Goal: Task Accomplishment & Management: Use online tool/utility

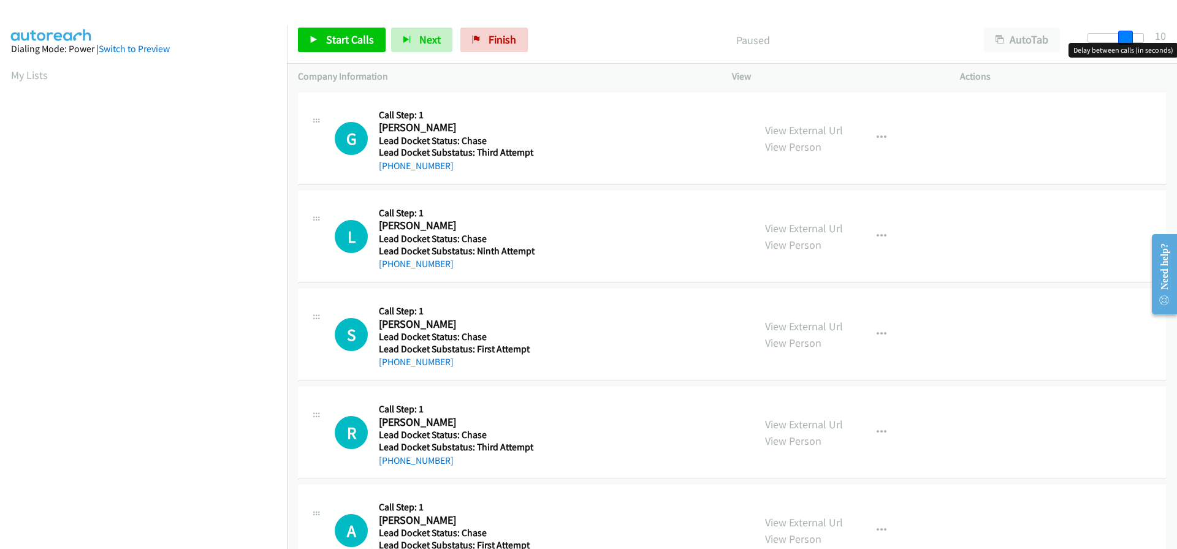
drag, startPoint x: 1098, startPoint y: 37, endPoint x: 1134, endPoint y: 37, distance: 36.2
click at [1134, 37] on div at bounding box center [1115, 38] width 56 height 10
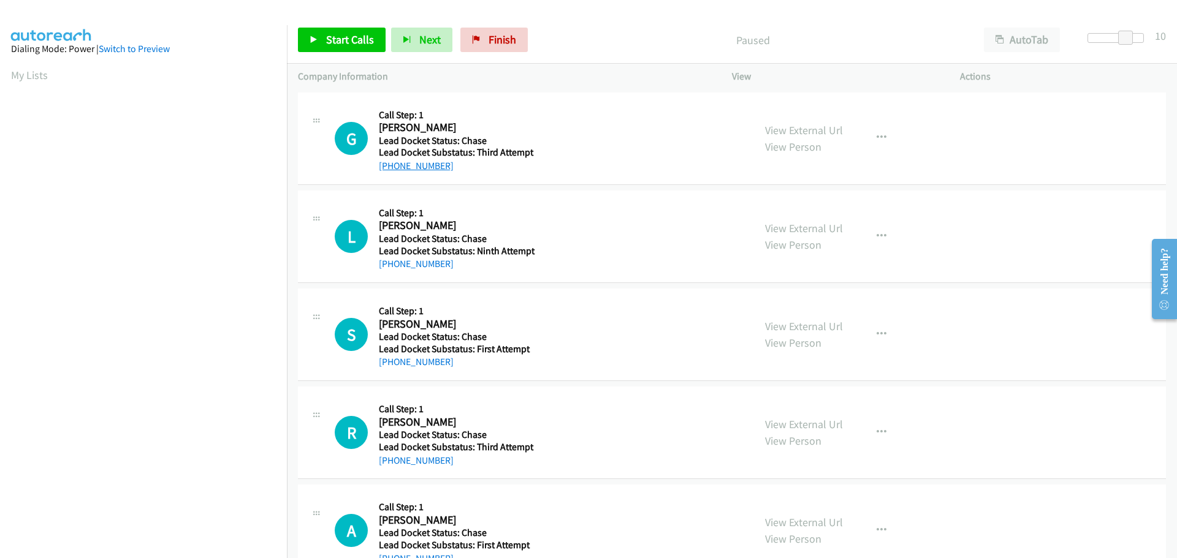
drag, startPoint x: 475, startPoint y: 162, endPoint x: 392, endPoint y: 169, distance: 83.0
click at [392, 169] on div "+1 323-891-9736" at bounding box center [459, 166] width 160 height 15
copy link "323-891-9736"
click at [355, 25] on div "Start Calls Pause Next Finish Paused AutoTab AutoTab 10" at bounding box center [732, 40] width 890 height 47
click at [348, 33] on span "Start Calls" at bounding box center [350, 39] width 48 height 14
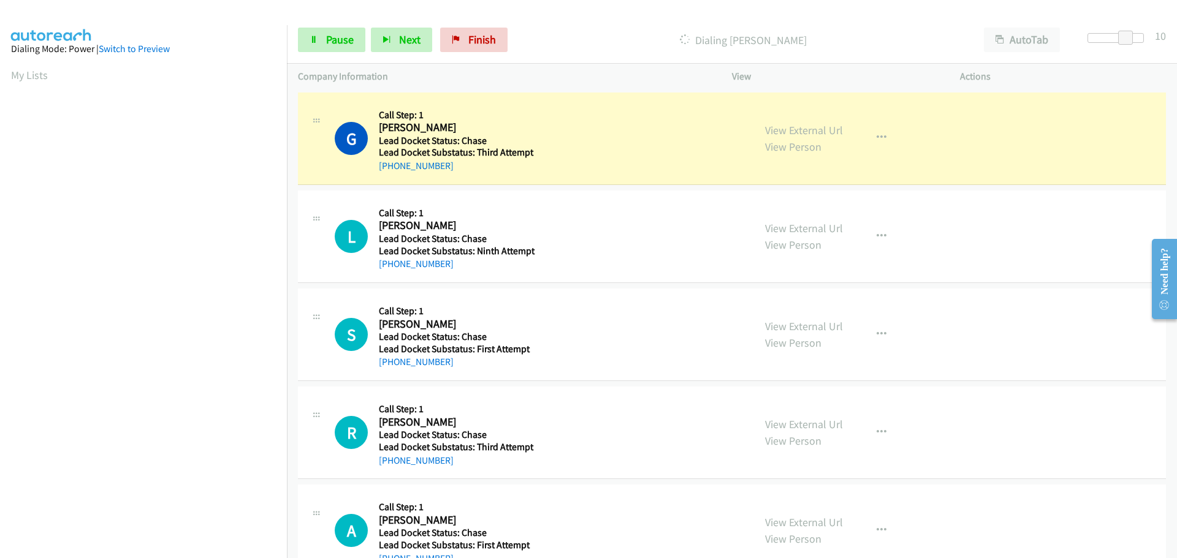
scroll to position [129, 0]
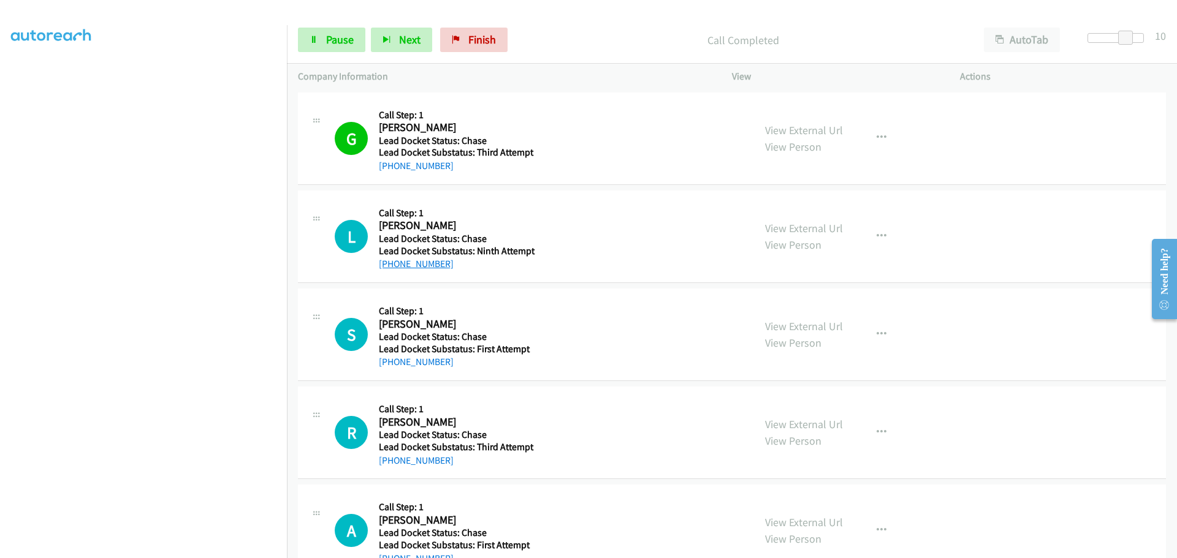
drag, startPoint x: 454, startPoint y: 265, endPoint x: 391, endPoint y: 263, distance: 63.2
click at [391, 263] on div "+1 213-809-1129" at bounding box center [459, 264] width 160 height 15
copy link "213-809-1129"
drag, startPoint x: 439, startPoint y: 364, endPoint x: 391, endPoint y: 364, distance: 47.8
click at [391, 364] on div "+1 541-214-5007" at bounding box center [459, 362] width 160 height 15
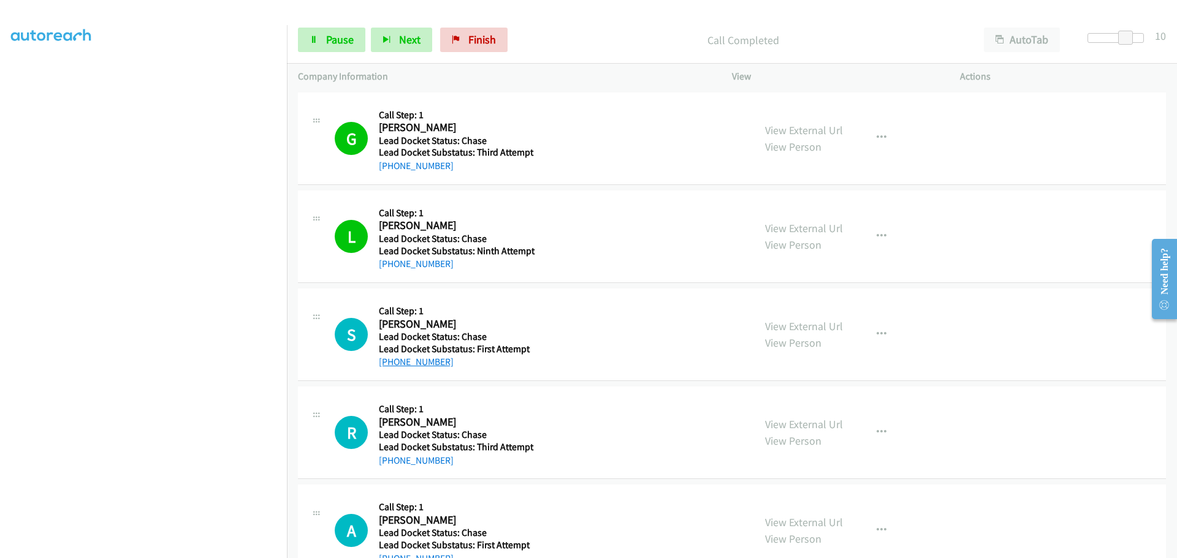
copy link "541-214-5007"
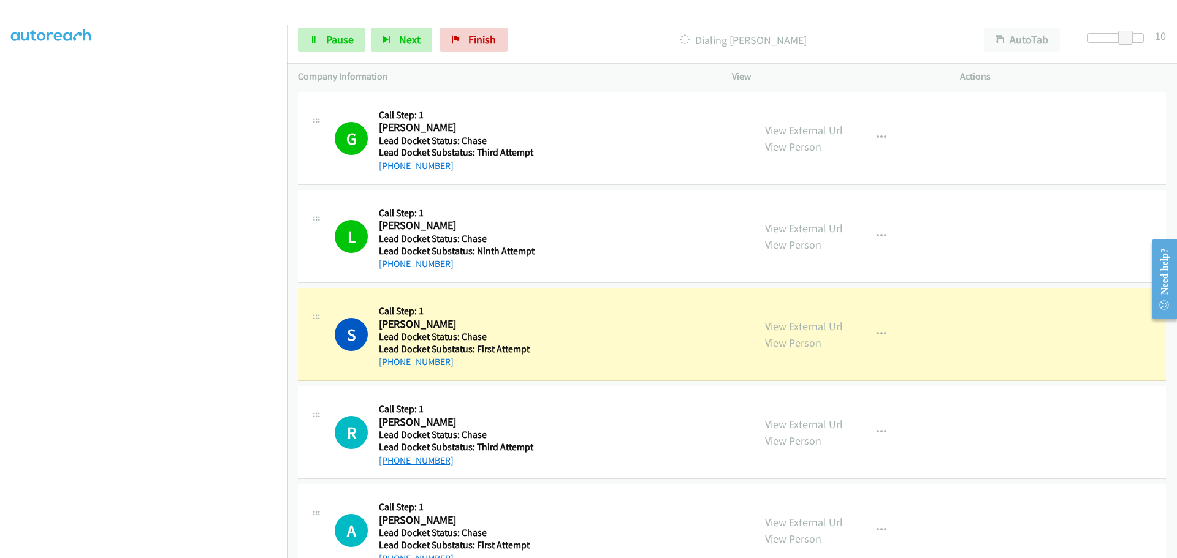
drag, startPoint x: 446, startPoint y: 461, endPoint x: 392, endPoint y: 461, distance: 54.5
click at [392, 461] on div "+1 480-536-2098" at bounding box center [459, 461] width 160 height 15
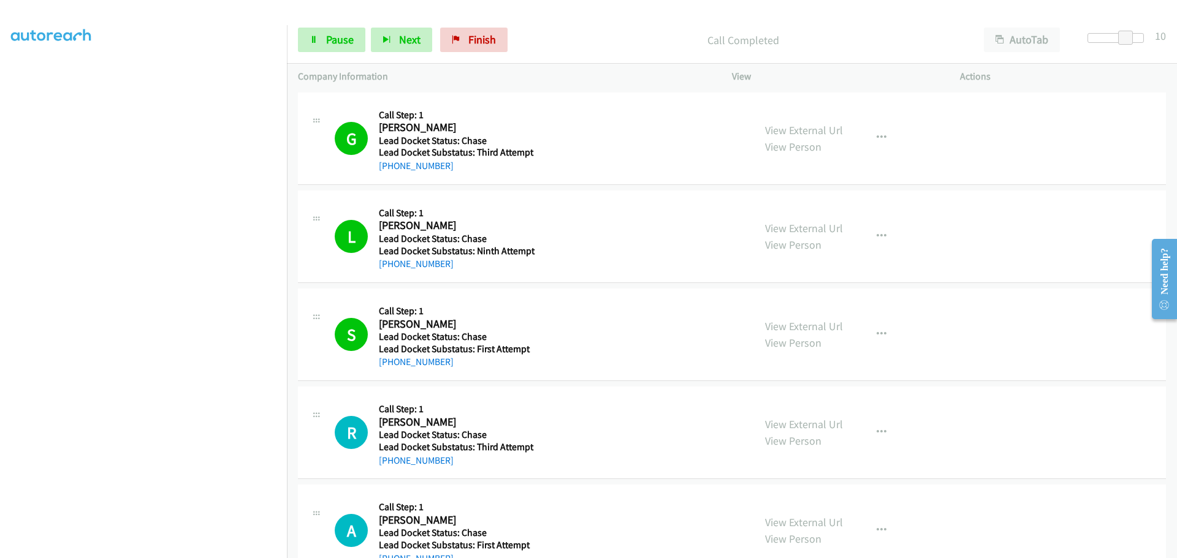
copy link "480-536-2098"
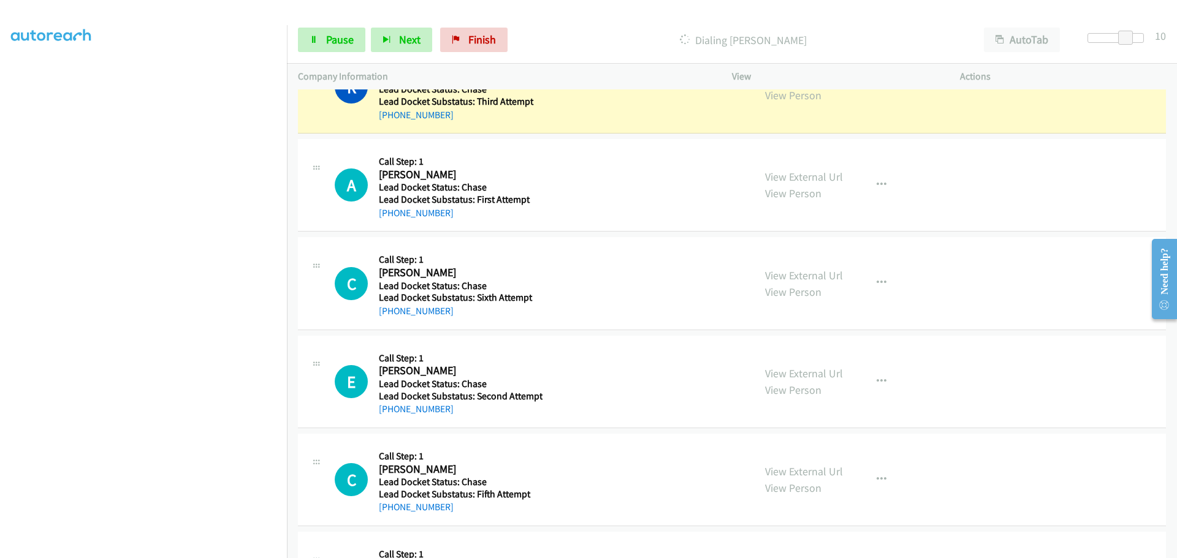
scroll to position [368, 0]
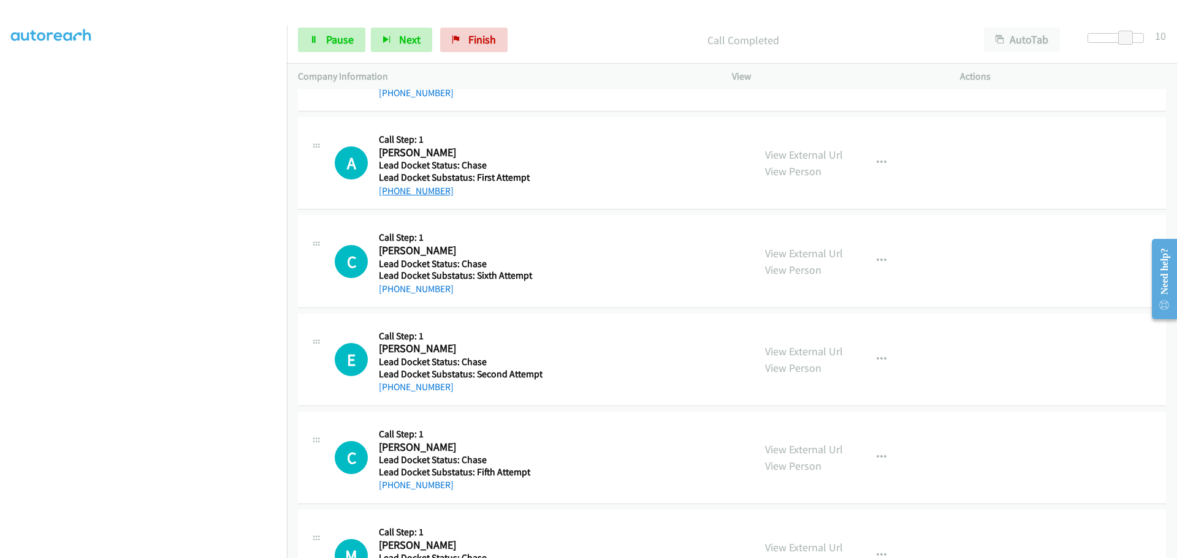
drag, startPoint x: 460, startPoint y: 192, endPoint x: 390, endPoint y: 194, distance: 69.9
click at [390, 194] on div "+1 760-285-5768" at bounding box center [459, 191] width 160 height 15
copy link "760-285-5768"
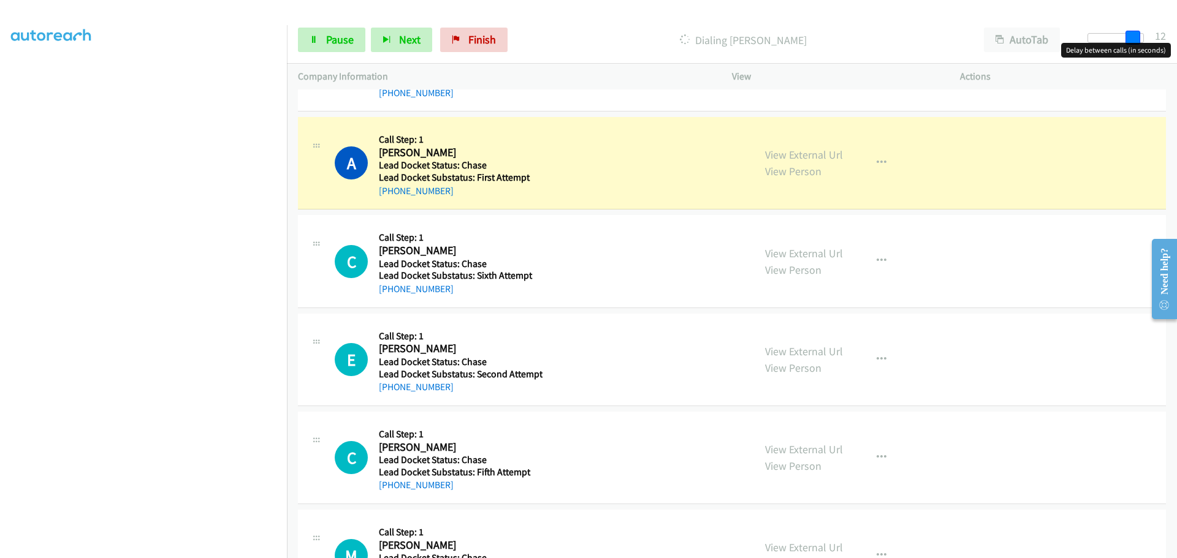
drag, startPoint x: 1121, startPoint y: 39, endPoint x: 1127, endPoint y: 40, distance: 6.4
click at [1127, 40] on span at bounding box center [1132, 38] width 15 height 15
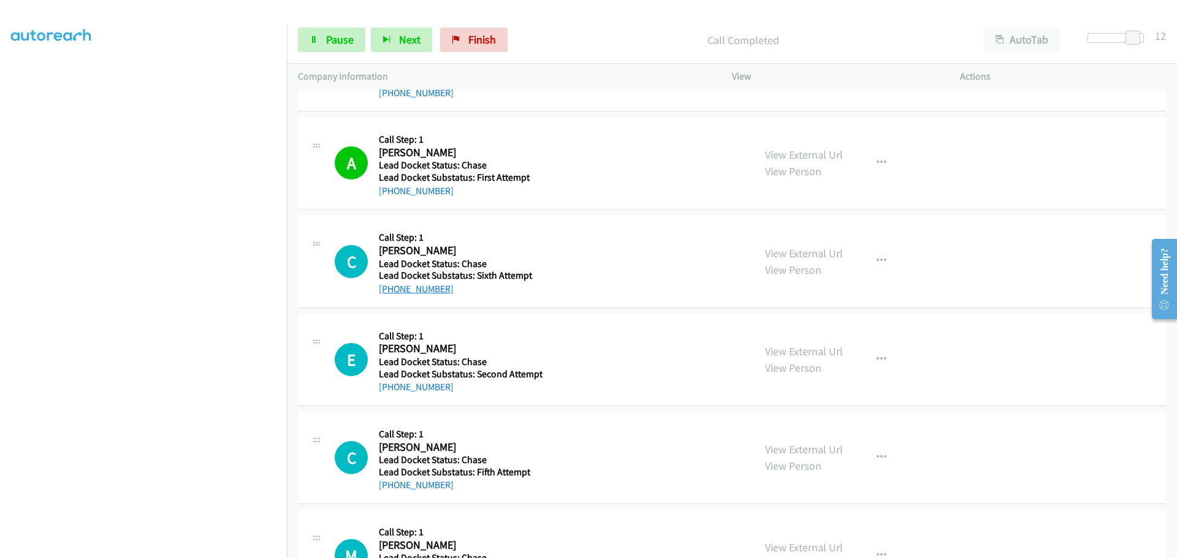
drag, startPoint x: 469, startPoint y: 291, endPoint x: 390, endPoint y: 291, distance: 78.5
click at [390, 291] on div "+1 909-749-2648" at bounding box center [459, 289] width 160 height 15
copy link "909-749-2648"
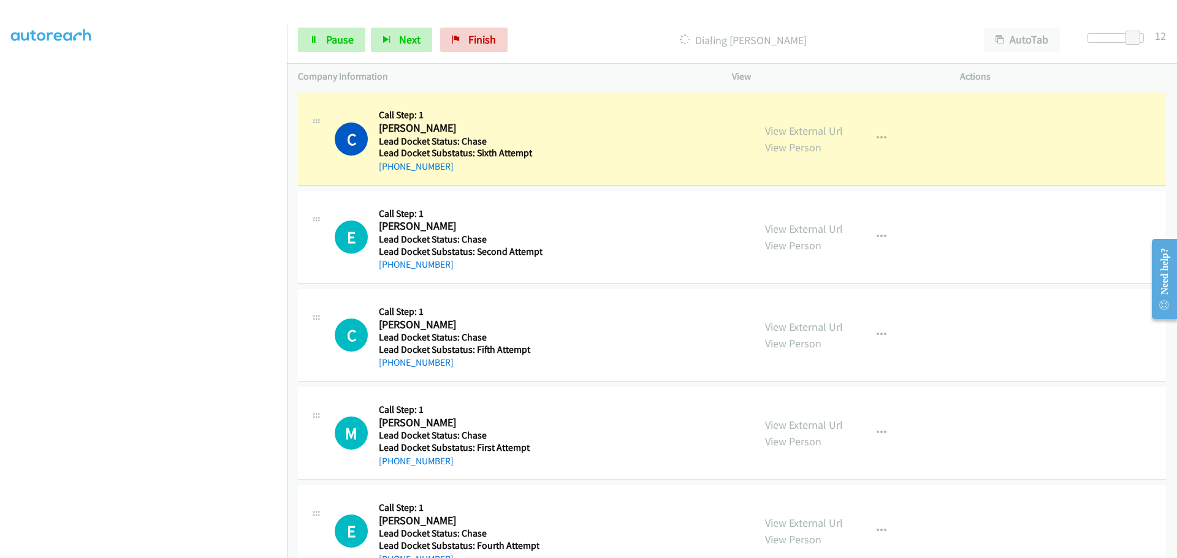
scroll to position [552, 0]
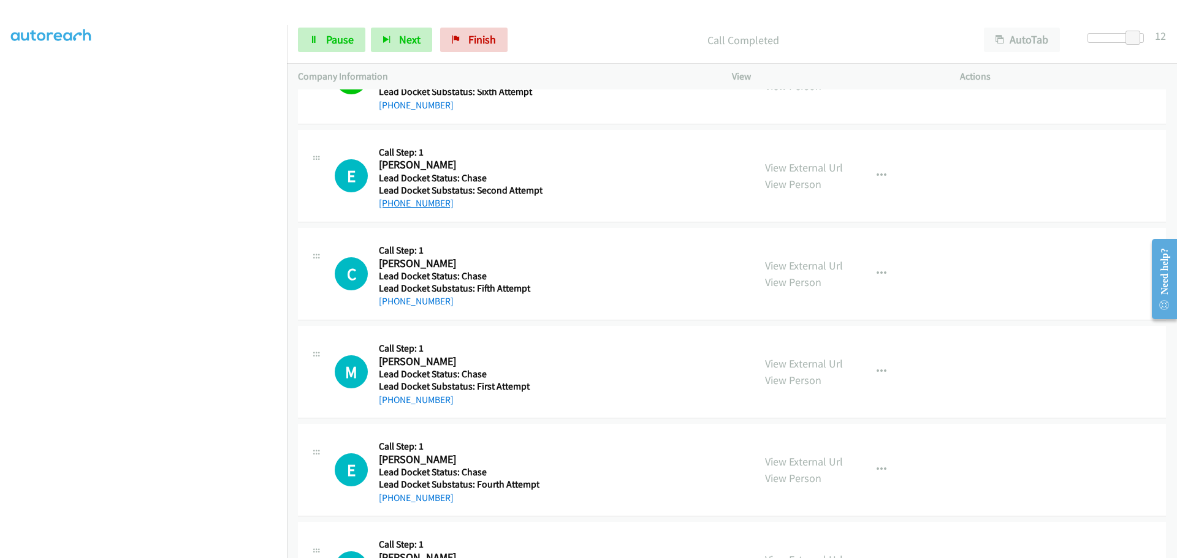
drag, startPoint x: 457, startPoint y: 203, endPoint x: 392, endPoint y: 208, distance: 65.2
click at [392, 208] on div "+1 773-822-2510" at bounding box center [461, 203] width 164 height 15
copy link "773-822-2510"
drag, startPoint x: 462, startPoint y: 294, endPoint x: 424, endPoint y: 298, distance: 37.6
click at [424, 298] on div "Callback Scheduled Call Step: 1 Charley Williams America/Vancouver Lead Docket …" at bounding box center [459, 274] width 160 height 70
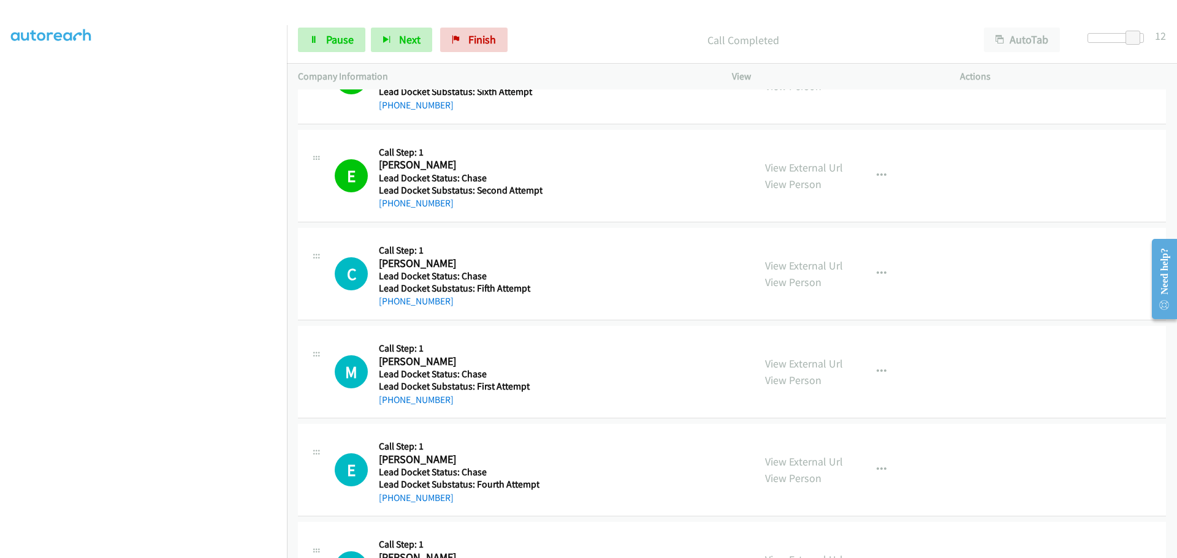
click at [454, 301] on div "+1 250-253-7842" at bounding box center [459, 301] width 160 height 15
drag, startPoint x: 454, startPoint y: 301, endPoint x: 392, endPoint y: 302, distance: 61.3
click at [392, 302] on div "+1 250-253-7842" at bounding box center [459, 301] width 160 height 15
copy link "250-253-7842"
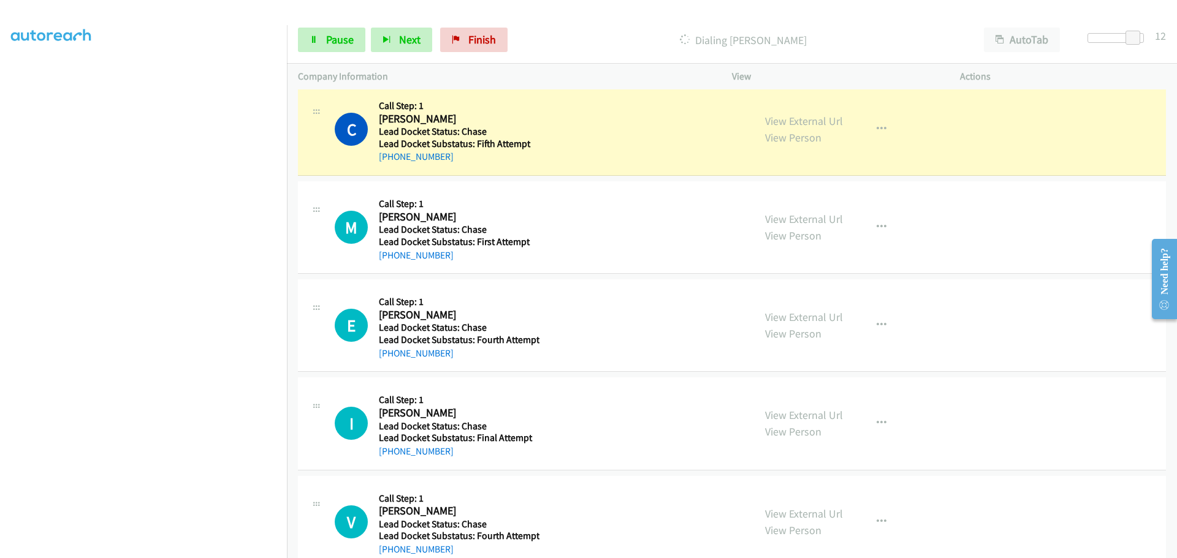
scroll to position [674, 0]
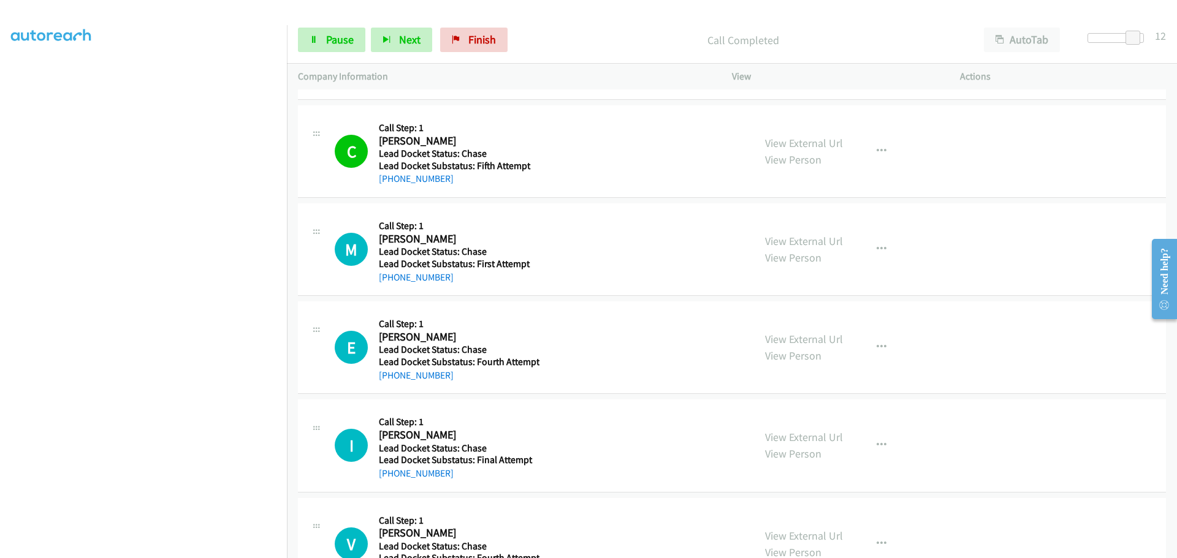
drag, startPoint x: 450, startPoint y: 281, endPoint x: 392, endPoint y: 286, distance: 58.4
click at [392, 286] on div "M Callback Scheduled Call Step: 1 Michael Durham America/Los_Angeles Lead Docke…" at bounding box center [732, 249] width 868 height 93
copy link "986-273-9648"
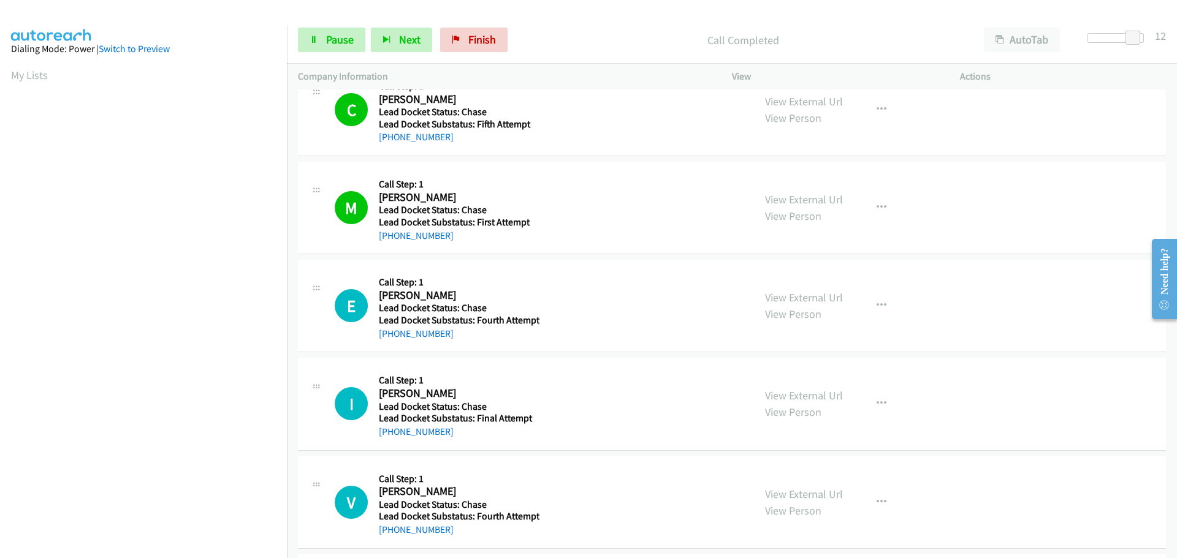
scroll to position [735, 0]
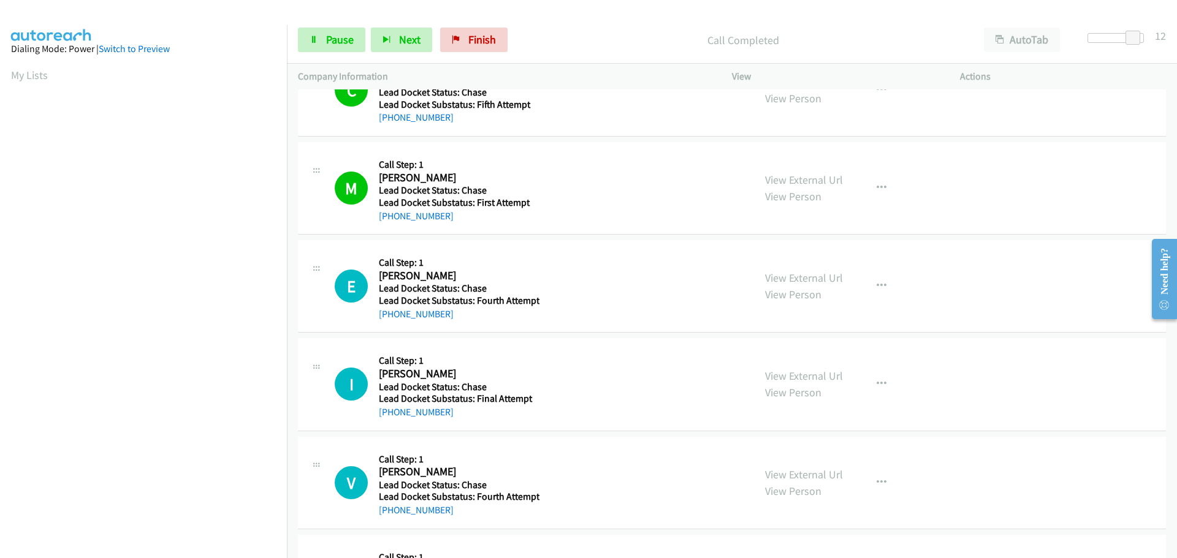
drag, startPoint x: 113, startPoint y: 44, endPoint x: 126, endPoint y: 79, distance: 37.8
click at [113, 44] on link "Switch to Preview" at bounding box center [134, 49] width 71 height 12
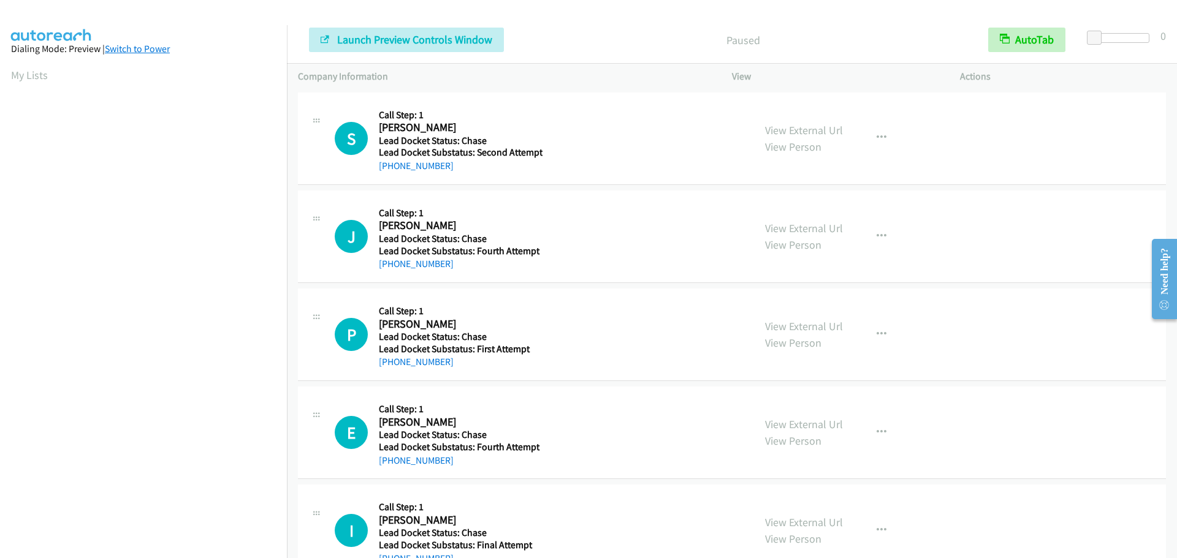
click at [145, 51] on link "Switch to Power" at bounding box center [137, 49] width 65 height 12
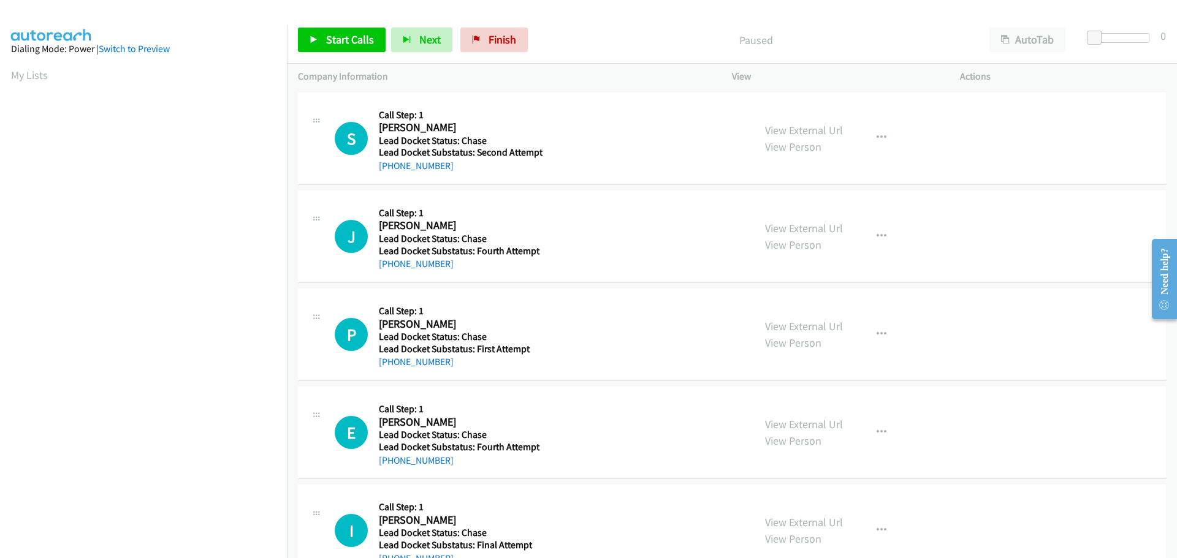
click at [530, 26] on div "Start Calls Pause Next Finish Paused AutoTab AutoTab 0" at bounding box center [732, 40] width 890 height 47
click at [484, 38] on link "Finish" at bounding box center [493, 40] width 67 height 25
drag, startPoint x: 454, startPoint y: 163, endPoint x: 392, endPoint y: 161, distance: 61.3
click at [392, 161] on div "+1 970-207-9653" at bounding box center [461, 166] width 164 height 15
copy link "970-207-9653"
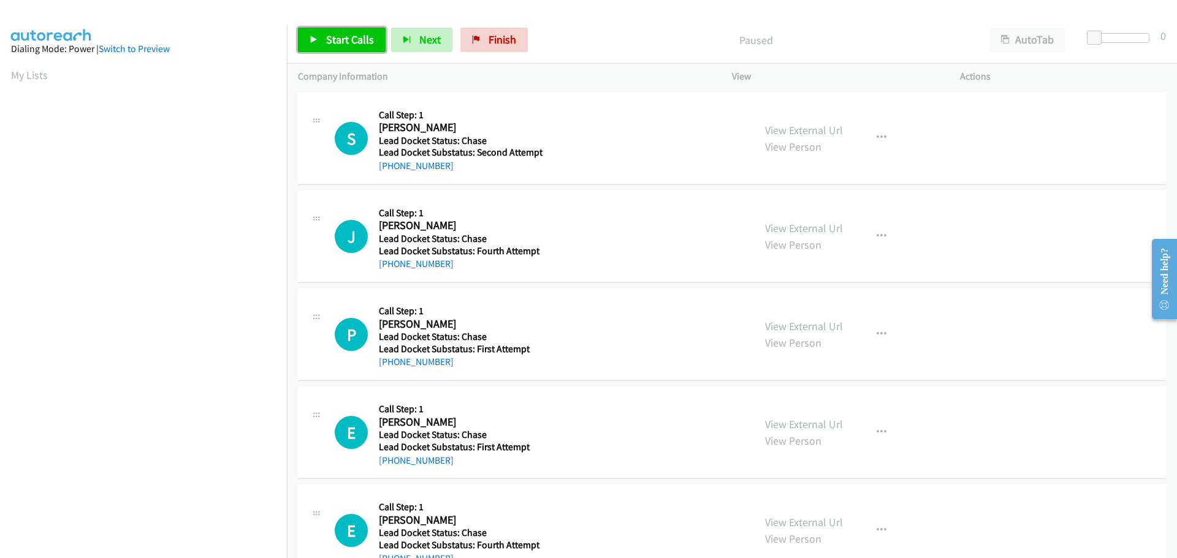
click at [354, 39] on span "Start Calls" at bounding box center [350, 39] width 48 height 14
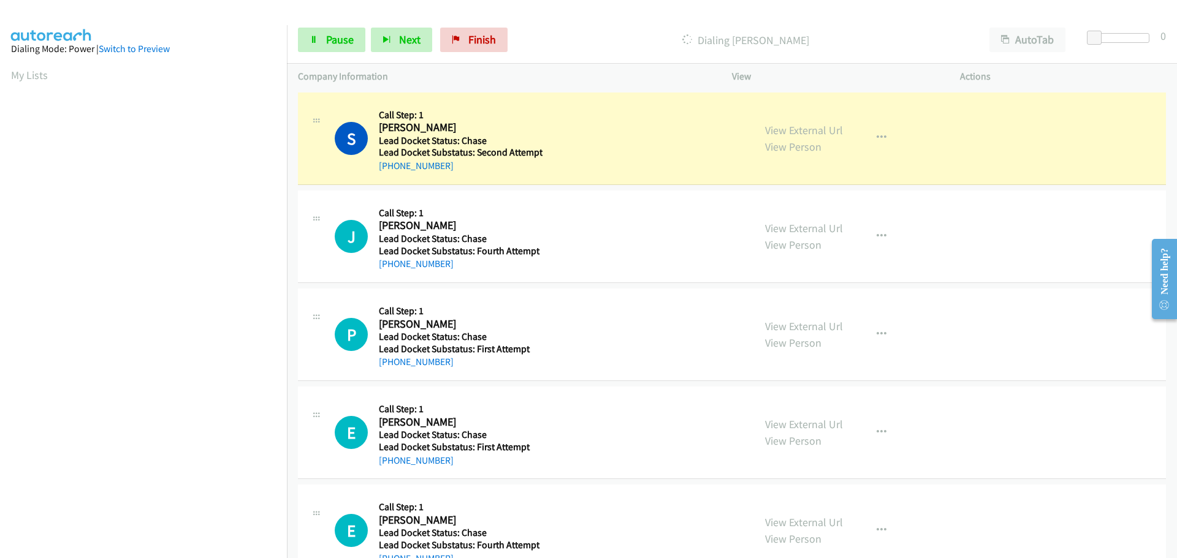
scroll to position [129, 0]
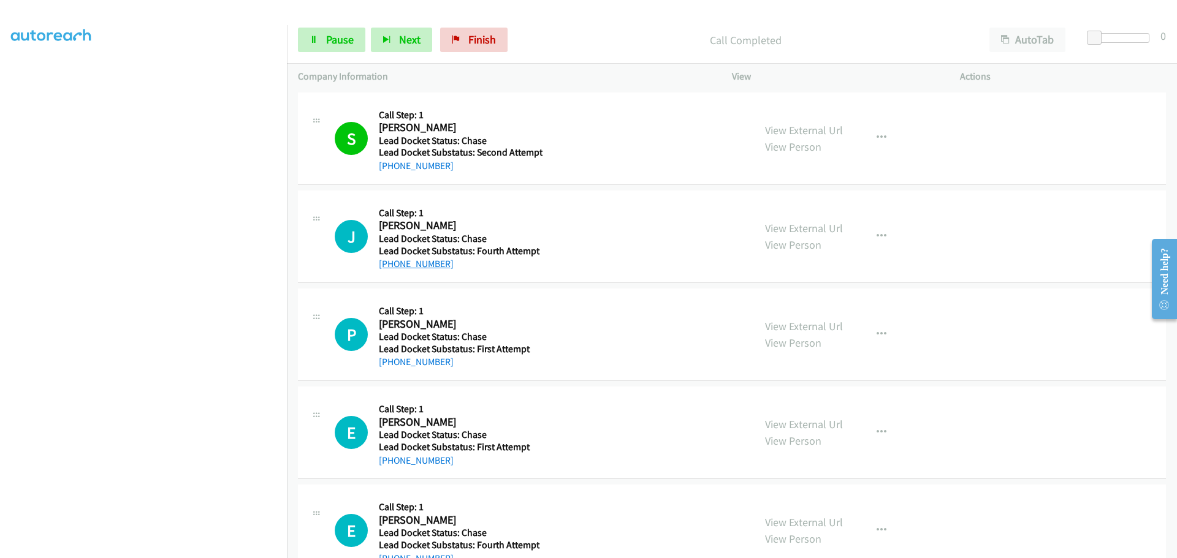
drag, startPoint x: 457, startPoint y: 268, endPoint x: 392, endPoint y: 267, distance: 65.0
click at [392, 267] on div "+1 325-213-3129" at bounding box center [460, 264] width 163 height 15
copy link "325-213-3129"
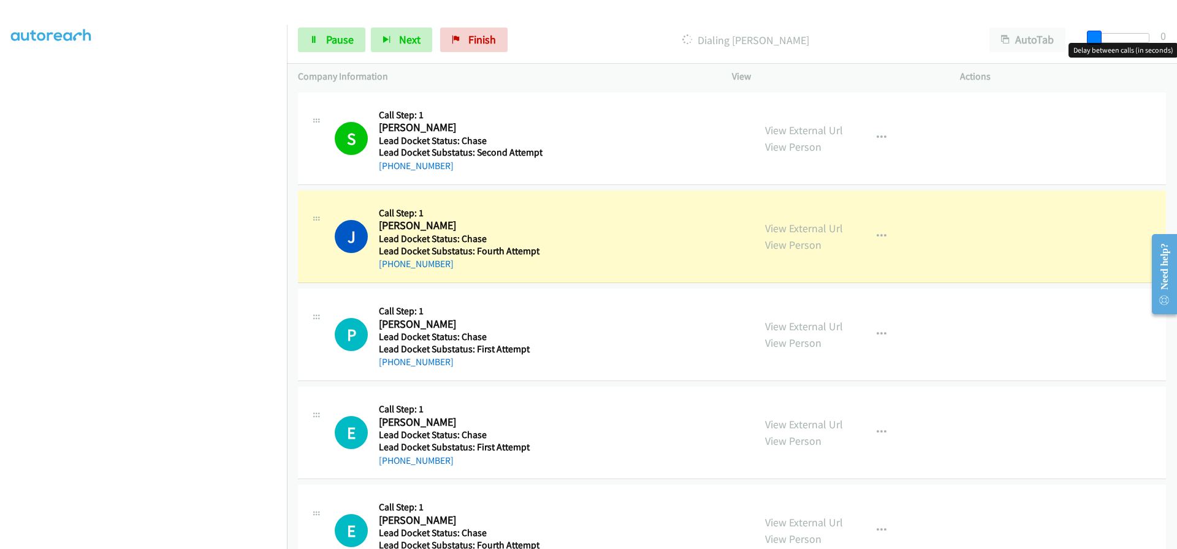
click at [1096, 44] on body "Start Calls Pause Next Finish Dialing Jesus Estrada AutoTab AutoTab 0 Company I…" at bounding box center [588, 29] width 1177 height 58
drag, startPoint x: 1092, startPoint y: 36, endPoint x: 1134, endPoint y: 34, distance: 43.0
click at [1134, 34] on span at bounding box center [1132, 38] width 15 height 15
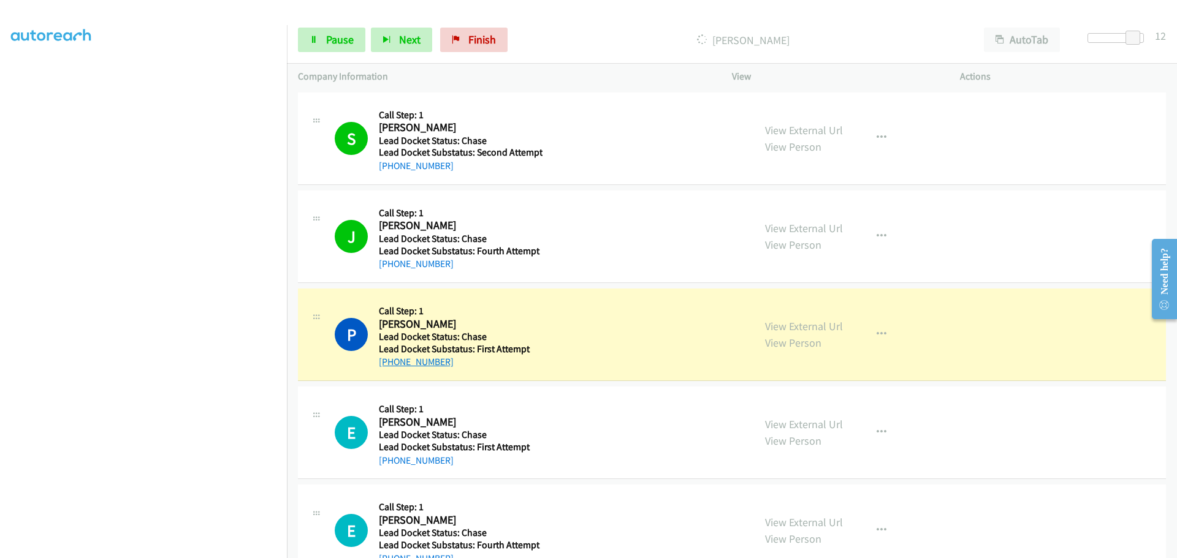
drag, startPoint x: 464, startPoint y: 360, endPoint x: 392, endPoint y: 367, distance: 72.0
click at [392, 367] on div "+1 325-304-8703" at bounding box center [460, 362] width 163 height 15
copy link "325-304-8703"
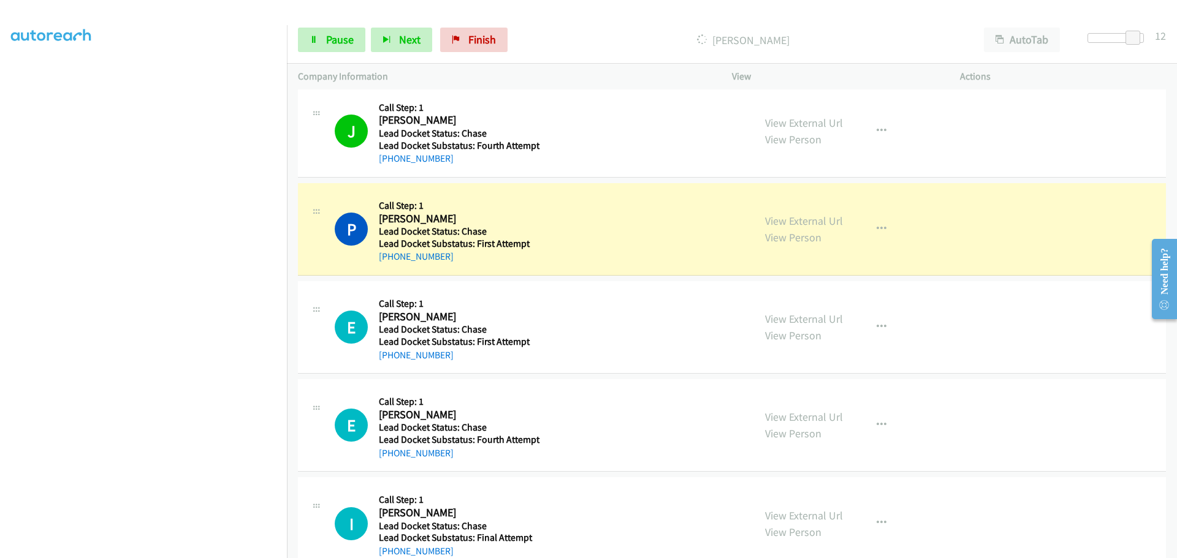
scroll to position [245, 0]
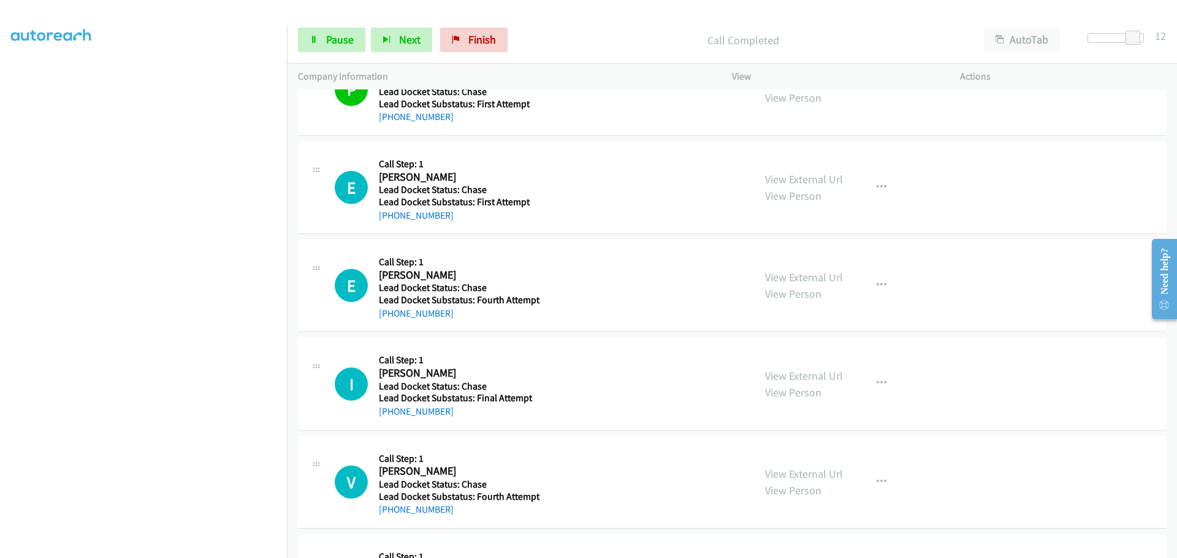
drag, startPoint x: 462, startPoint y: 217, endPoint x: 392, endPoint y: 225, distance: 70.9
click at [392, 225] on div "E Callback Scheduled Call Step: 1 Emanuel Harston America/New_York Lead Docket …" at bounding box center [732, 188] width 868 height 93
copy link "404-549-0292"
drag, startPoint x: 453, startPoint y: 316, endPoint x: 390, endPoint y: 320, distance: 62.6
click at [390, 320] on div "+1 214-677-9999" at bounding box center [460, 313] width 163 height 15
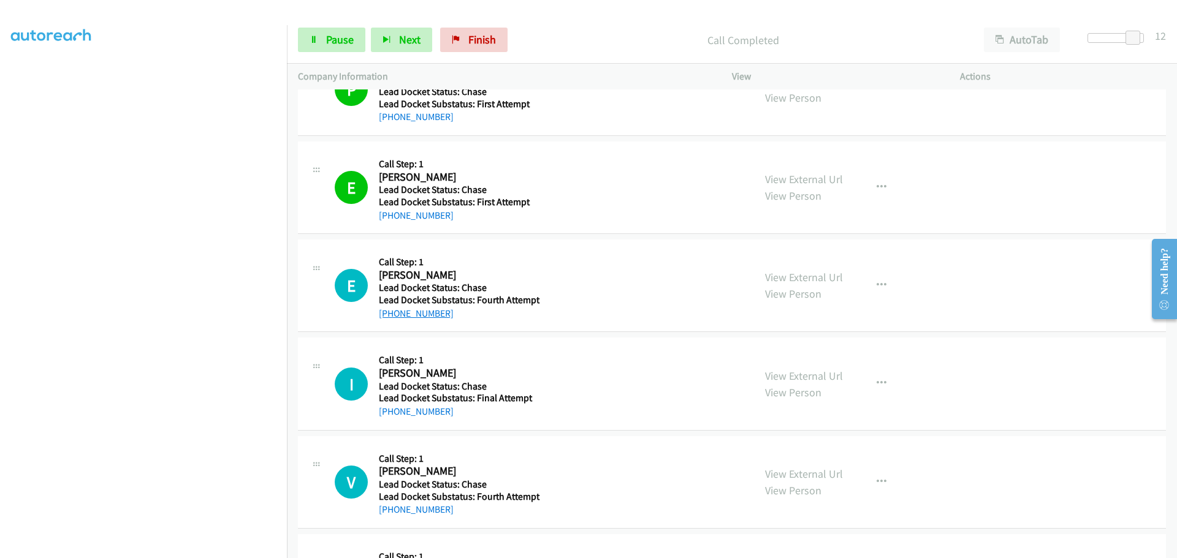
copy link "214-677-9999"
click at [337, 40] on span "Pause" at bounding box center [340, 39] width 28 height 14
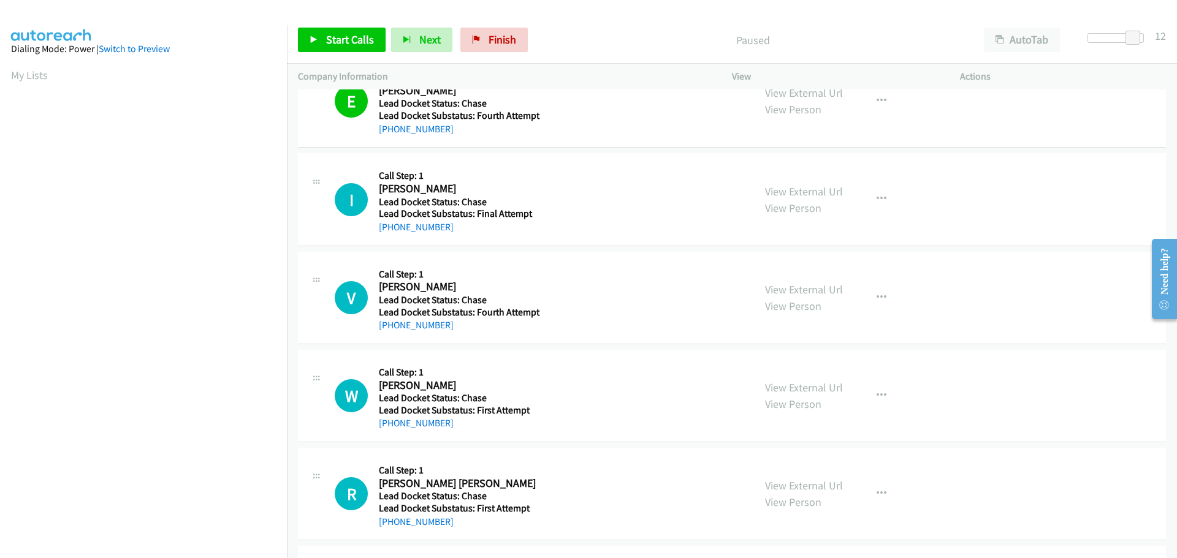
scroll to position [429, 0]
drag, startPoint x: 450, startPoint y: 222, endPoint x: 389, endPoint y: 227, distance: 60.8
click at [389, 227] on div "[PHONE_NUMBER]" at bounding box center [460, 228] width 163 height 15
copy link "[PHONE_NUMBER]"
click at [337, 32] on link "Start Calls" at bounding box center [342, 40] width 88 height 25
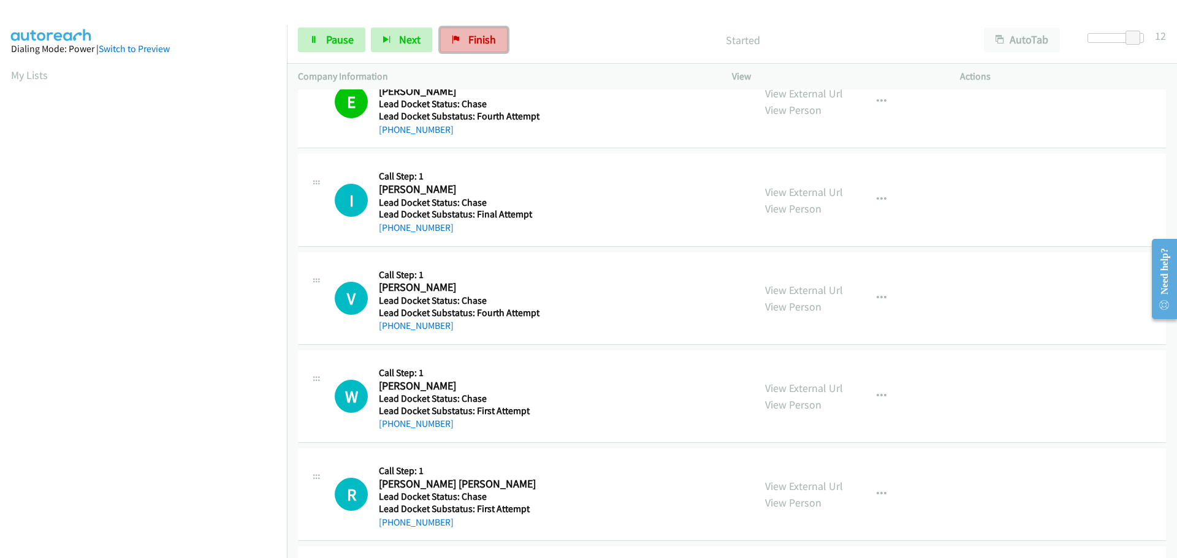
click at [471, 42] on span "Finish" at bounding box center [482, 39] width 28 height 14
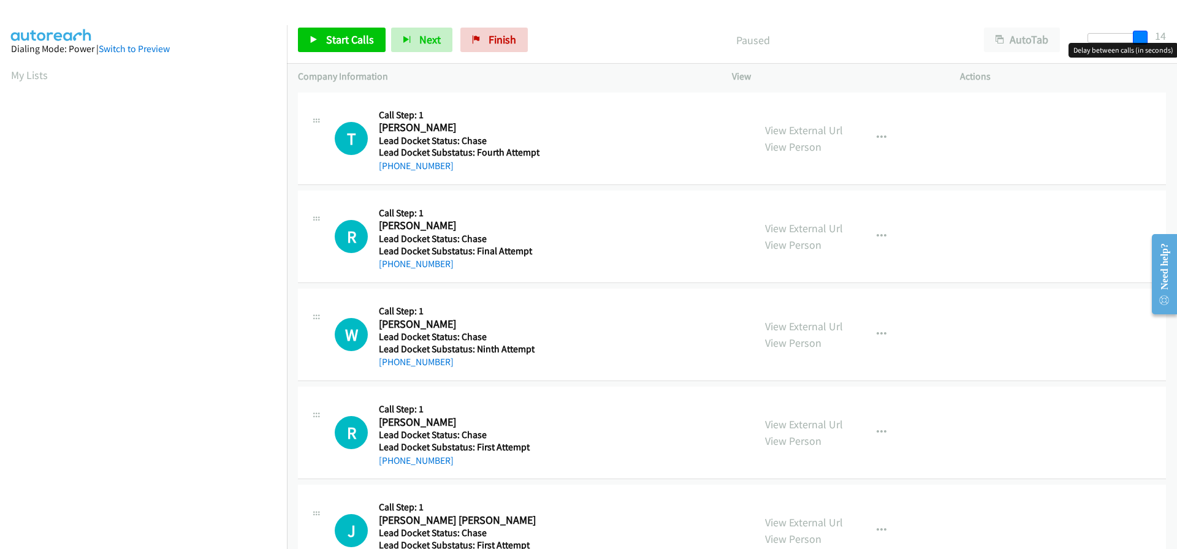
drag, startPoint x: 1096, startPoint y: 36, endPoint x: 1150, endPoint y: 37, distance: 53.3
click at [1150, 37] on div at bounding box center [1115, 42] width 78 height 19
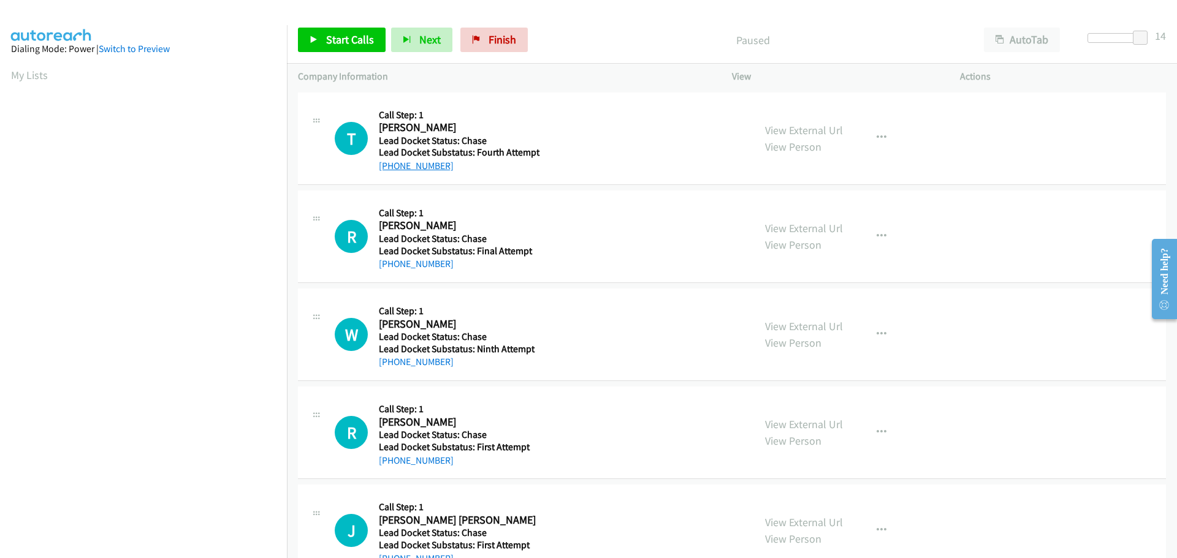
drag, startPoint x: 455, startPoint y: 164, endPoint x: 391, endPoint y: 166, distance: 64.4
click at [391, 166] on div "[PHONE_NUMBER]" at bounding box center [460, 166] width 163 height 15
copy link "[PHONE_NUMBER]"
click at [349, 37] on span "Start Calls" at bounding box center [350, 39] width 48 height 14
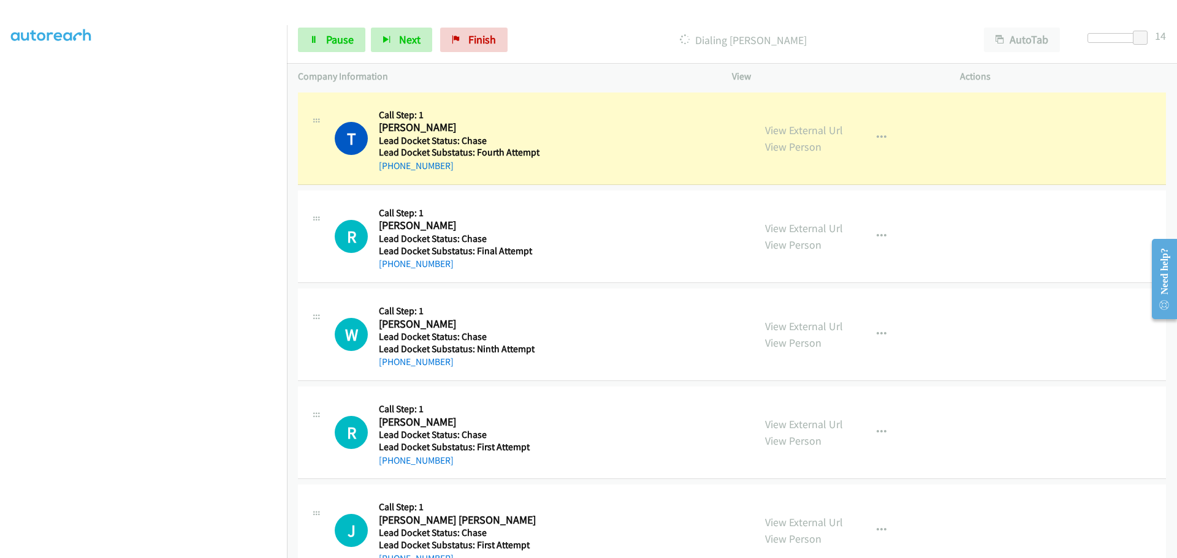
scroll to position [129, 0]
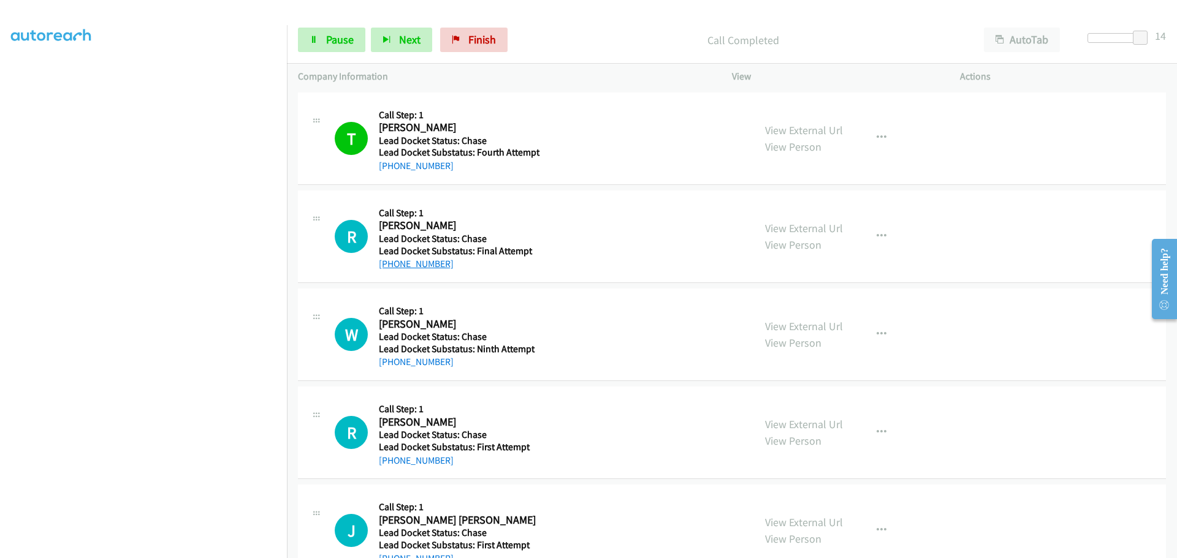
drag, startPoint x: 457, startPoint y: 265, endPoint x: 391, endPoint y: 269, distance: 66.3
click at [391, 269] on div "[PHONE_NUMBER]" at bounding box center [460, 264] width 163 height 15
copy link "[PHONE_NUMBER]"
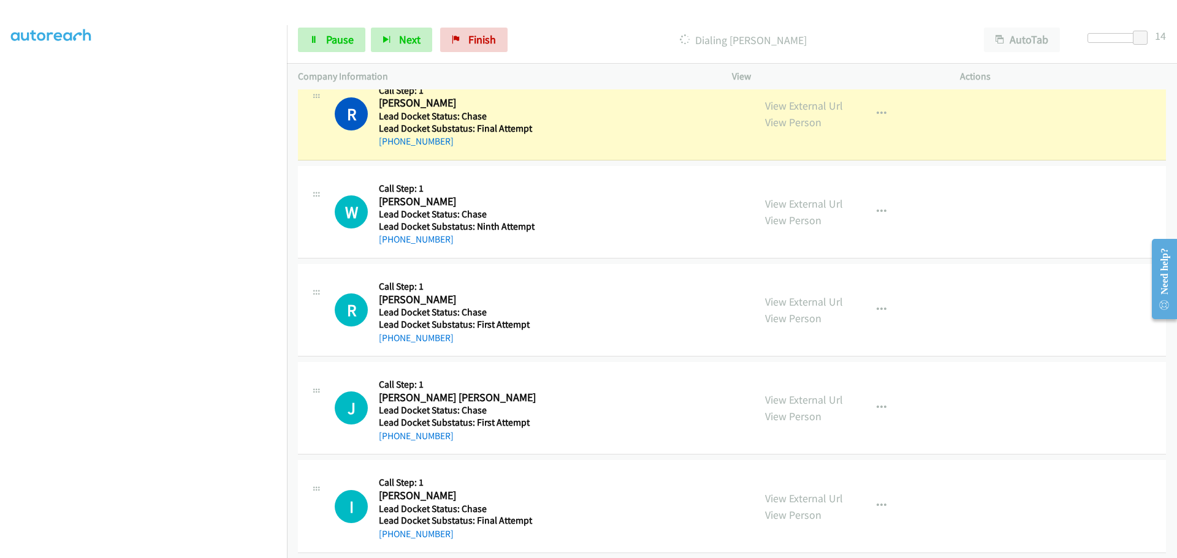
scroll to position [184, 0]
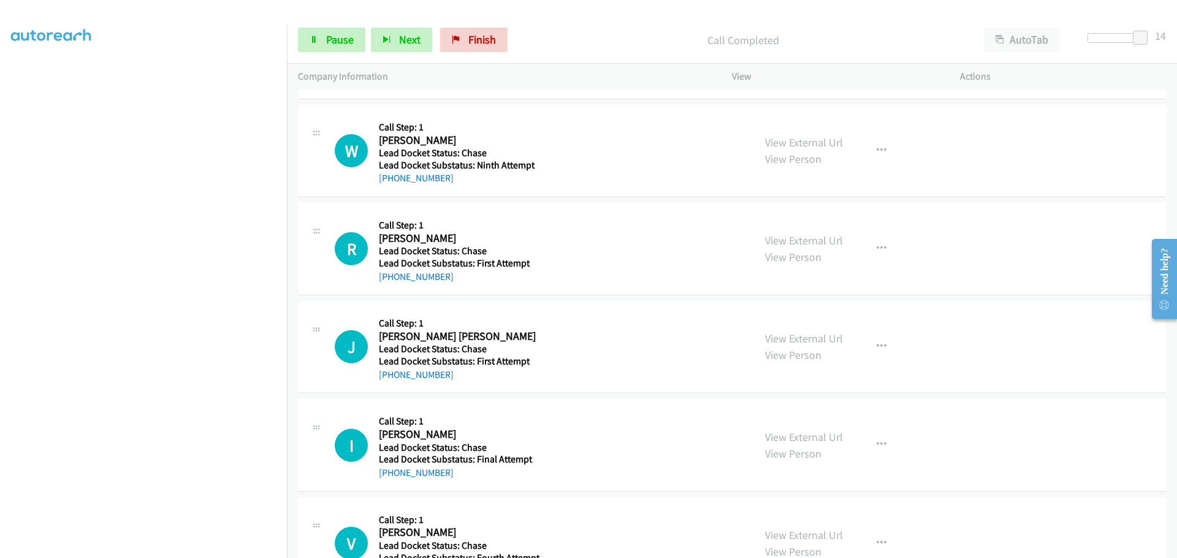
drag, startPoint x: 463, startPoint y: 178, endPoint x: 392, endPoint y: 188, distance: 71.8
click at [392, 188] on div "W Callback Scheduled Call Step: 1 [PERSON_NAME] [GEOGRAPHIC_DATA]/New_York Lead…" at bounding box center [732, 151] width 868 height 93
copy link "[PHONE_NUMBER]"
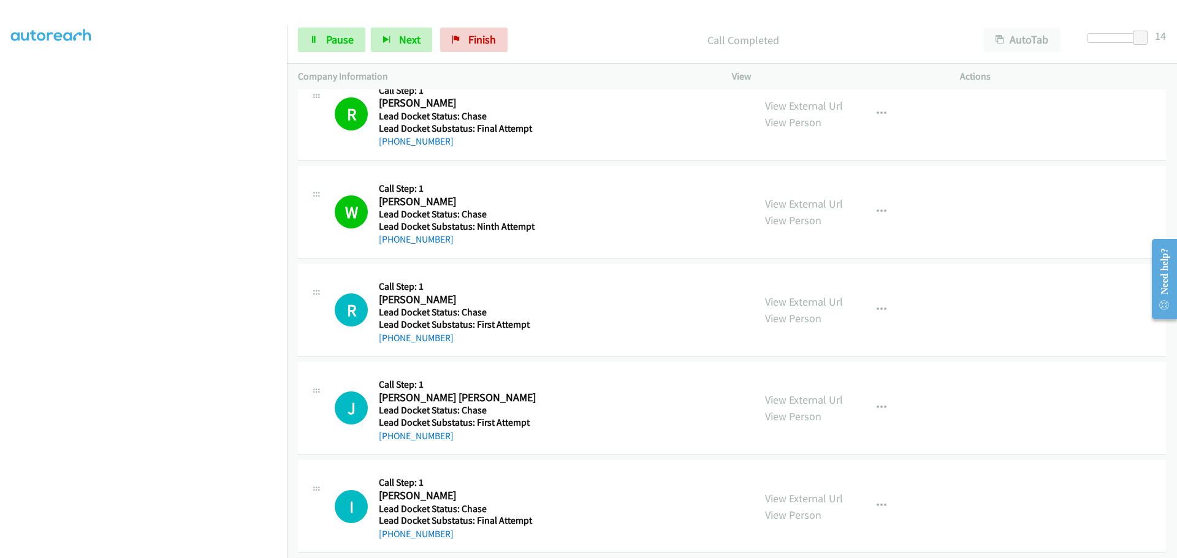
drag, startPoint x: 461, startPoint y: 336, endPoint x: 392, endPoint y: 344, distance: 69.0
click at [392, 344] on div "[PHONE_NUMBER]" at bounding box center [460, 338] width 163 height 15
copy link "[PHONE_NUMBER]"
drag, startPoint x: 449, startPoint y: 433, endPoint x: 391, endPoint y: 440, distance: 58.0
click at [391, 440] on div "[PHONE_NUMBER]" at bounding box center [460, 436] width 163 height 15
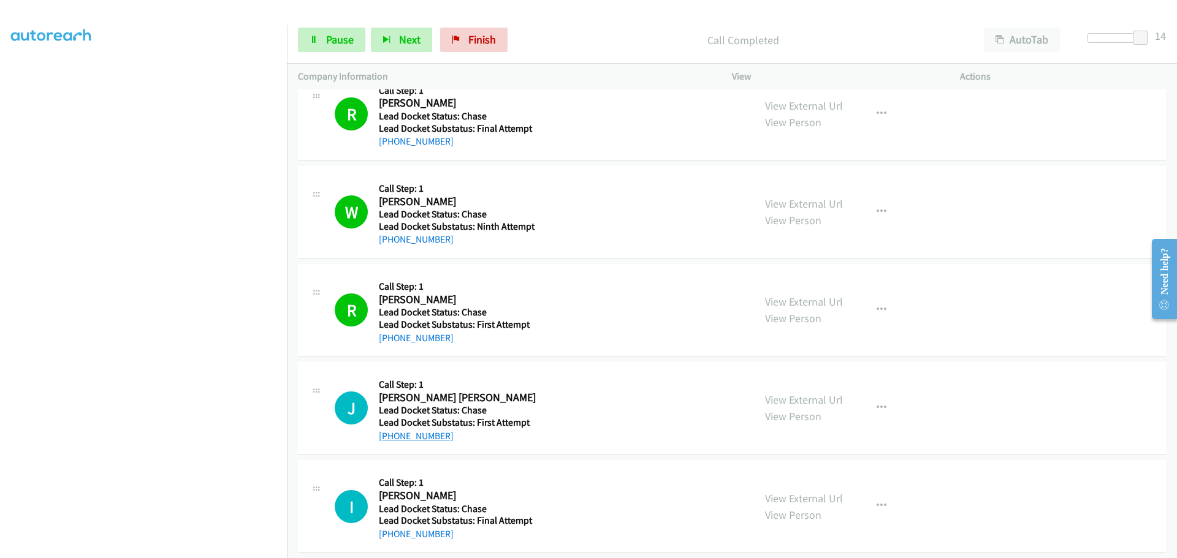
copy link "[PHONE_NUMBER]"
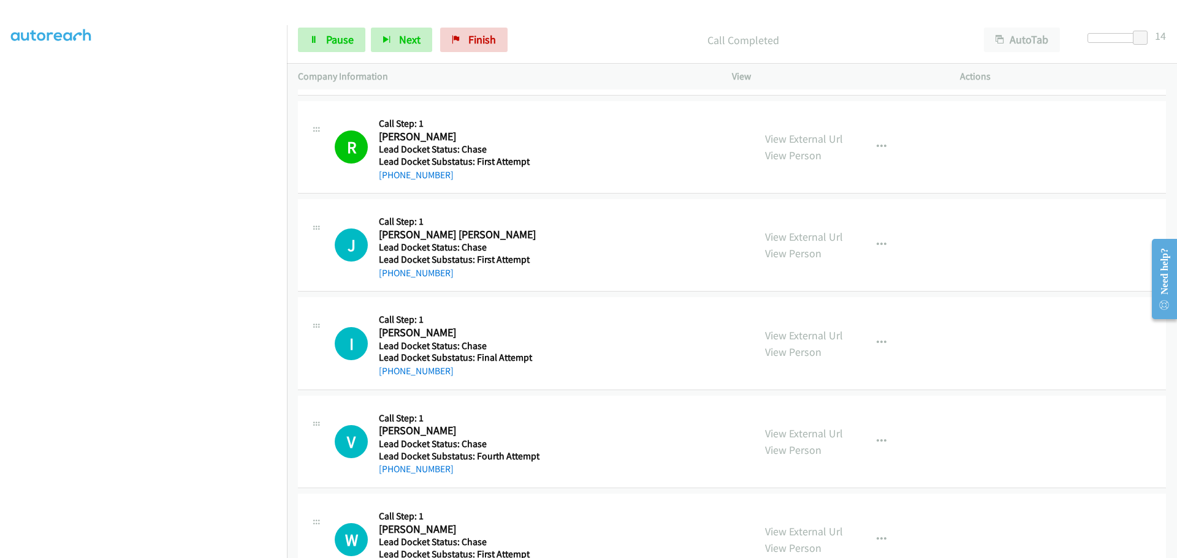
scroll to position [306, 0]
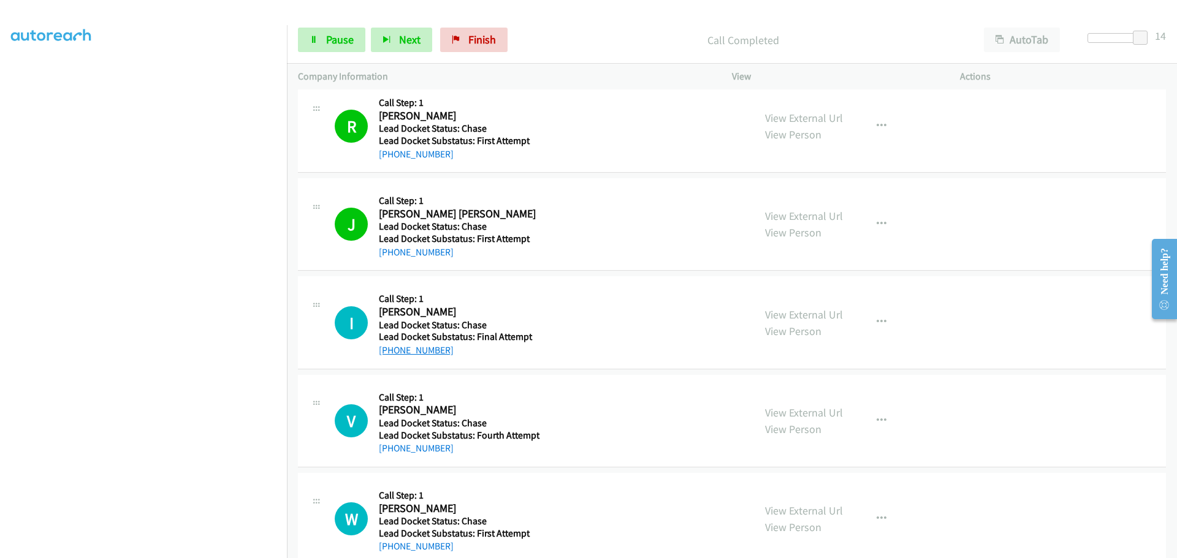
drag, startPoint x: 454, startPoint y: 352, endPoint x: 389, endPoint y: 353, distance: 64.4
click at [389, 353] on div "[PHONE_NUMBER]" at bounding box center [460, 350] width 163 height 15
copy link "[PHONE_NUMBER]"
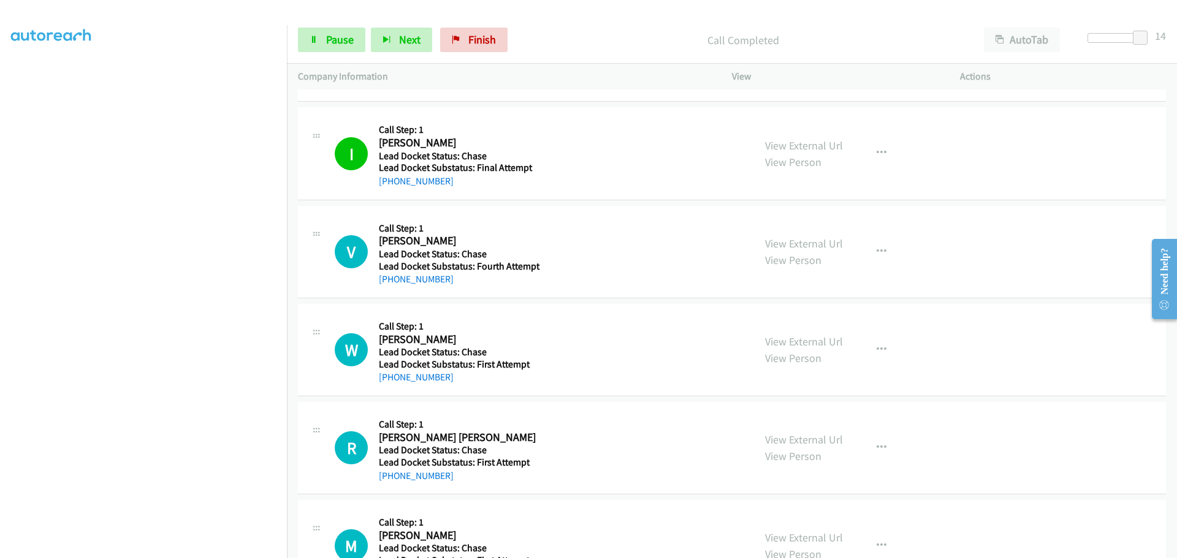
scroll to position [490, 0]
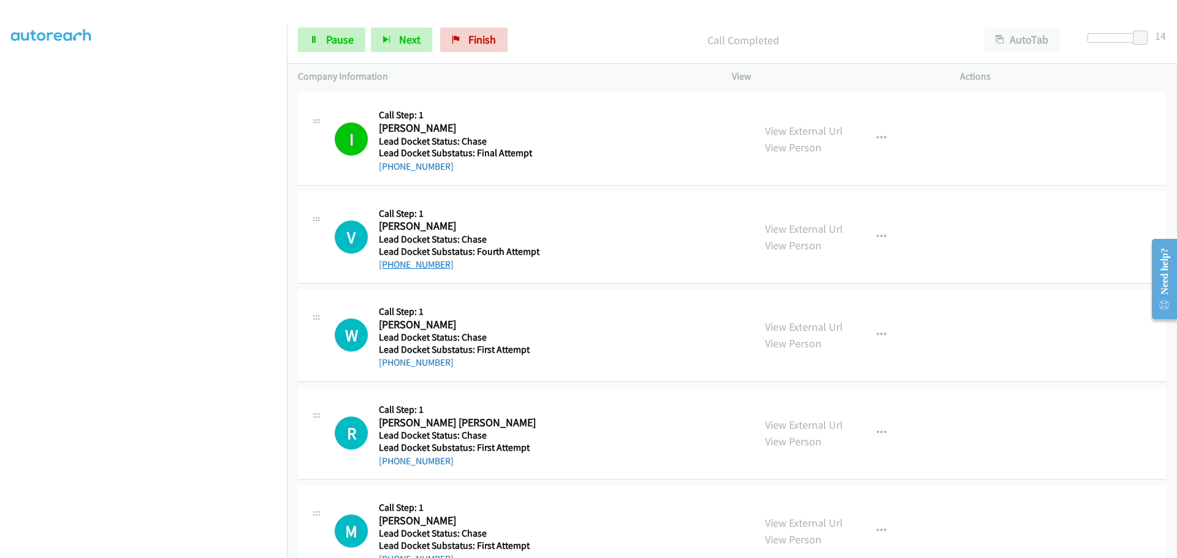
drag, startPoint x: 457, startPoint y: 263, endPoint x: 392, endPoint y: 268, distance: 65.2
click at [392, 268] on div "[PHONE_NUMBER]" at bounding box center [460, 264] width 163 height 15
copy link "[PHONE_NUMBER]"
drag, startPoint x: 471, startPoint y: 361, endPoint x: 387, endPoint y: 367, distance: 84.1
click at [387, 367] on div "[PHONE_NUMBER]" at bounding box center [460, 362] width 163 height 15
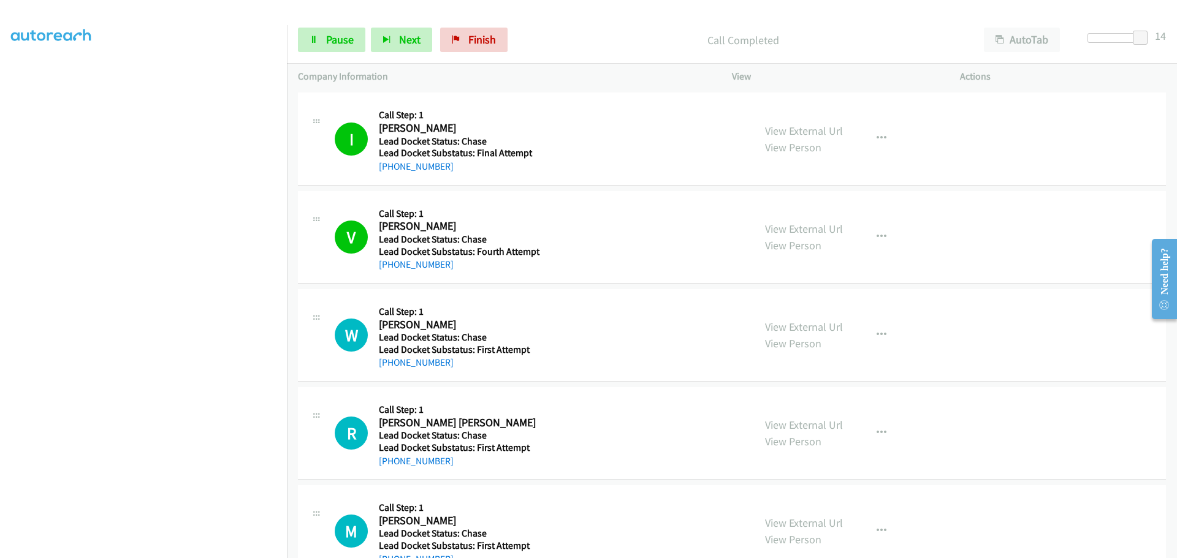
copy link "[PHONE_NUMBER]"
drag, startPoint x: 461, startPoint y: 463, endPoint x: 392, endPoint y: 466, distance: 69.3
click at [392, 466] on div "[PHONE_NUMBER]" at bounding box center [460, 461] width 163 height 15
copy link "[PHONE_NUMBER]"
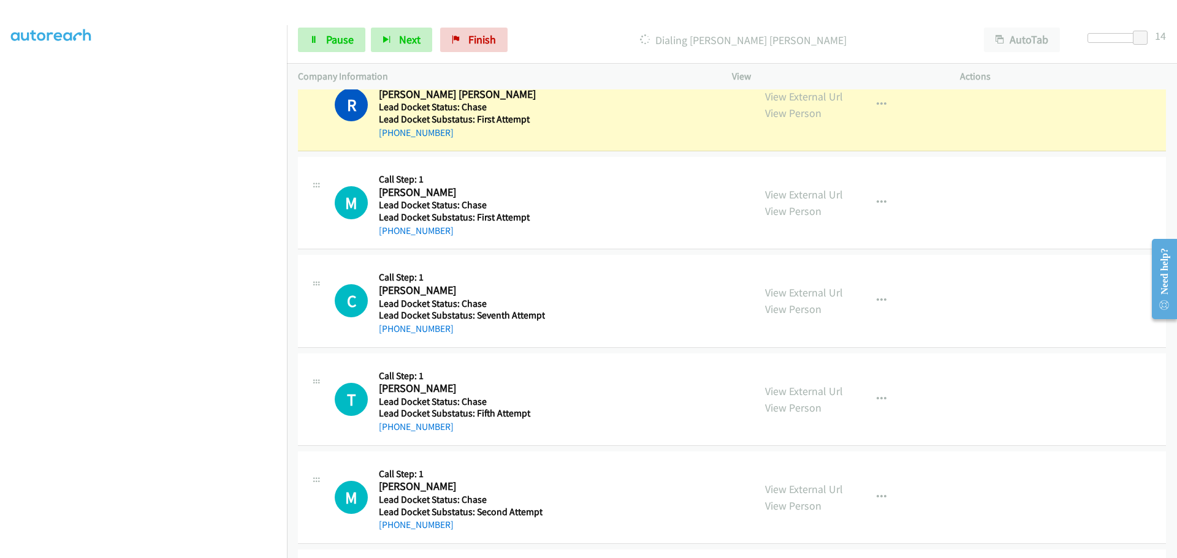
scroll to position [797, 0]
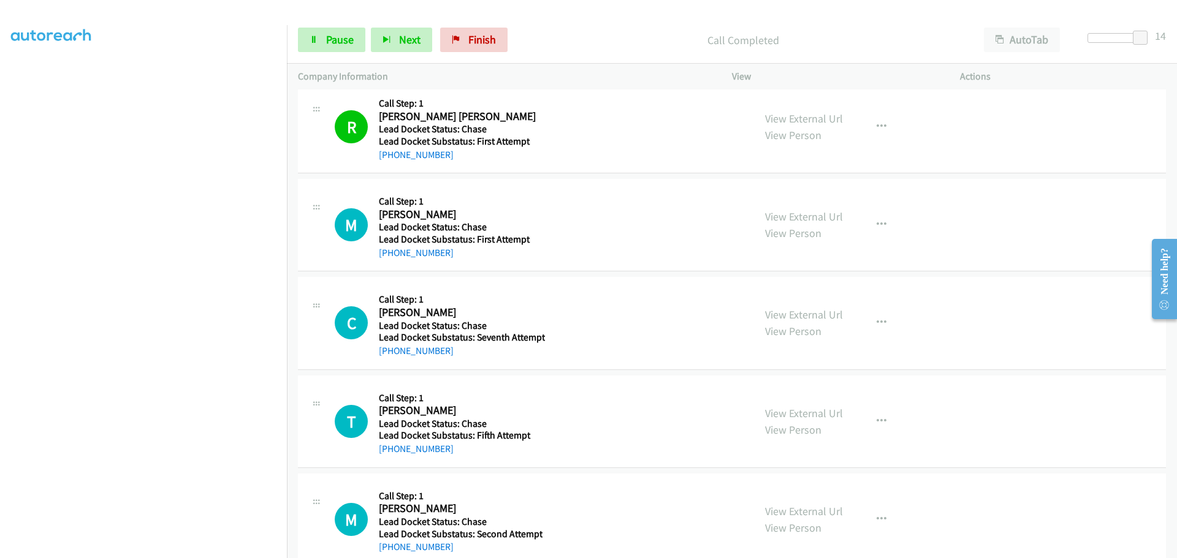
drag, startPoint x: 463, startPoint y: 254, endPoint x: 392, endPoint y: 262, distance: 70.9
click at [392, 262] on div "M Callback Scheduled Call Step: 1 Mark Vb America/[GEOGRAPHIC_DATA] Lead Docket…" at bounding box center [732, 225] width 868 height 93
copy link "[PHONE_NUMBER]"
drag, startPoint x: 461, startPoint y: 351, endPoint x: 391, endPoint y: 358, distance: 70.2
click at [391, 358] on div "[PHONE_NUMBER]" at bounding box center [462, 351] width 166 height 15
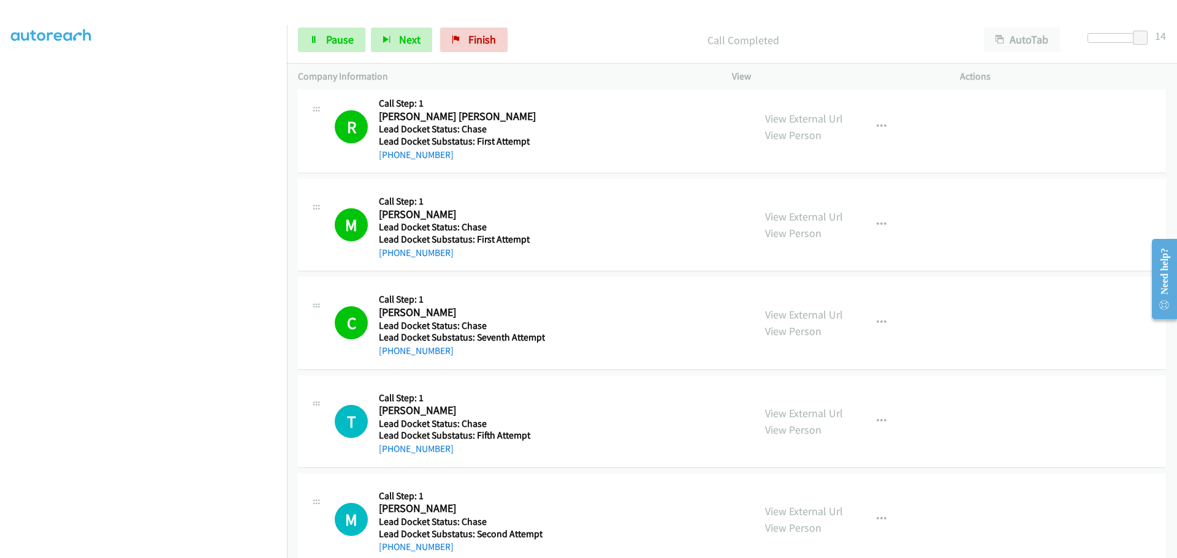
drag, startPoint x: 458, startPoint y: 454, endPoint x: 390, endPoint y: 455, distance: 68.1
click at [390, 455] on div "[PHONE_NUMBER]" at bounding box center [460, 449] width 163 height 15
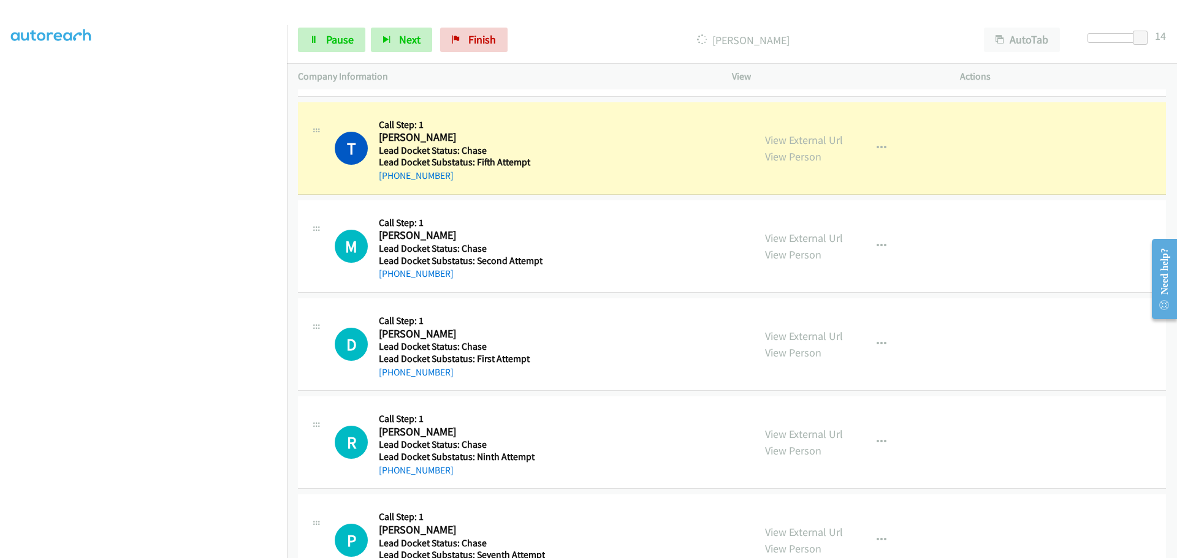
scroll to position [1103, 0]
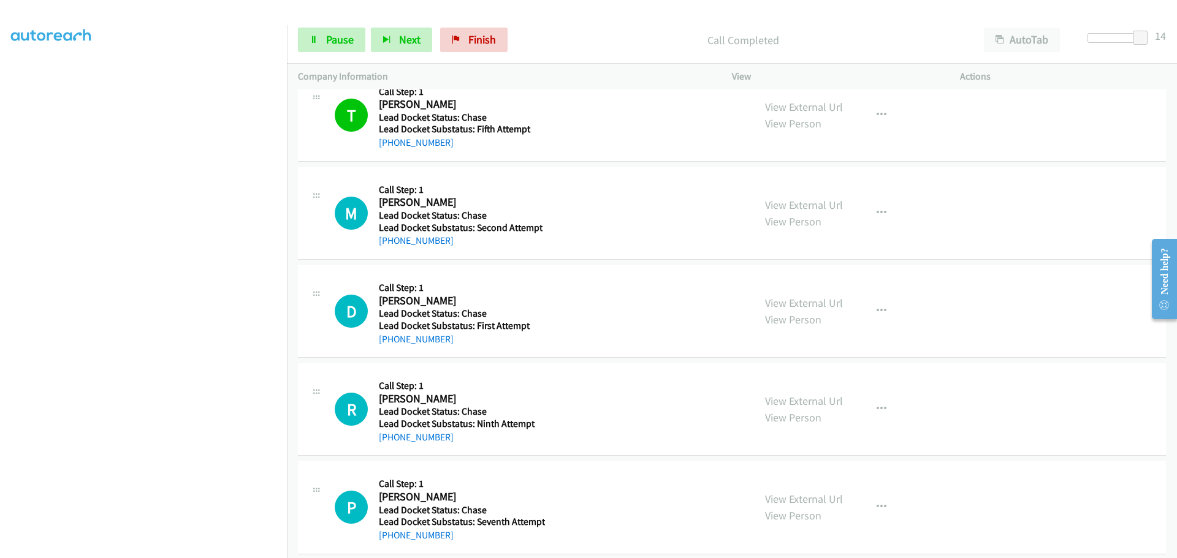
drag, startPoint x: 462, startPoint y: 245, endPoint x: 390, endPoint y: 247, distance: 71.8
click at [390, 247] on div "[PHONE_NUMBER]" at bounding box center [461, 241] width 164 height 15
drag, startPoint x: 450, startPoint y: 342, endPoint x: 392, endPoint y: 344, distance: 58.3
click at [392, 344] on div "[PHONE_NUMBER]" at bounding box center [460, 339] width 163 height 15
drag, startPoint x: 465, startPoint y: 439, endPoint x: 390, endPoint y: 439, distance: 74.2
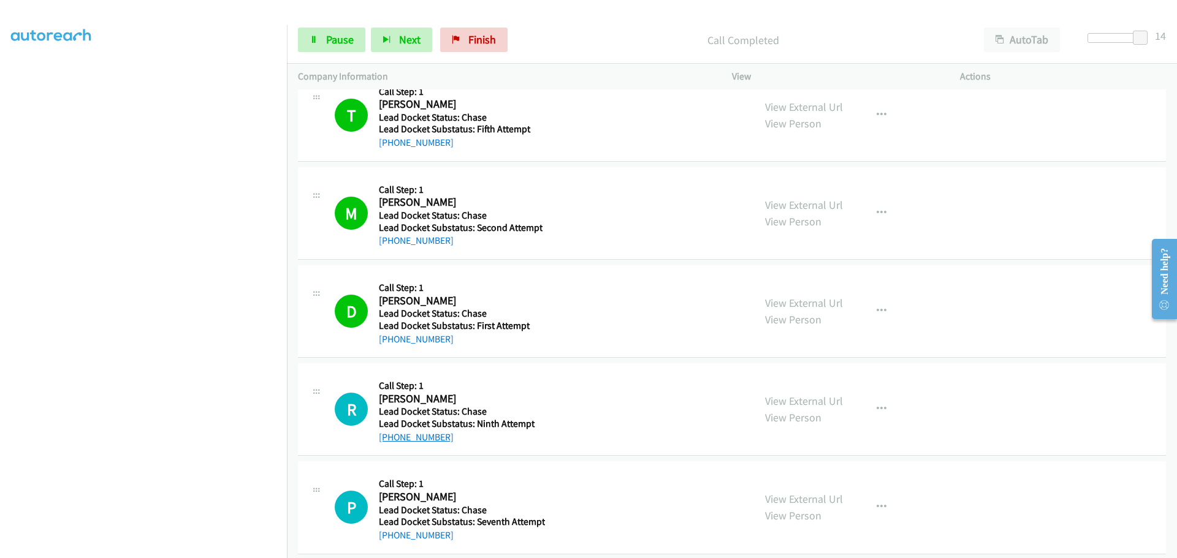
click at [390, 439] on div "[PHONE_NUMBER]" at bounding box center [460, 437] width 163 height 15
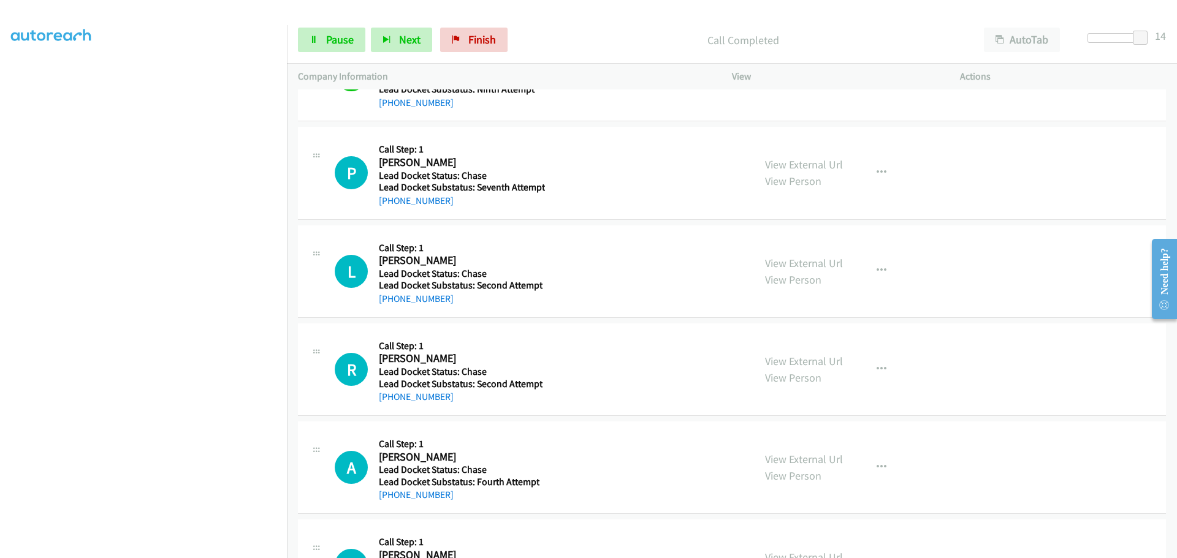
scroll to position [1471, 0]
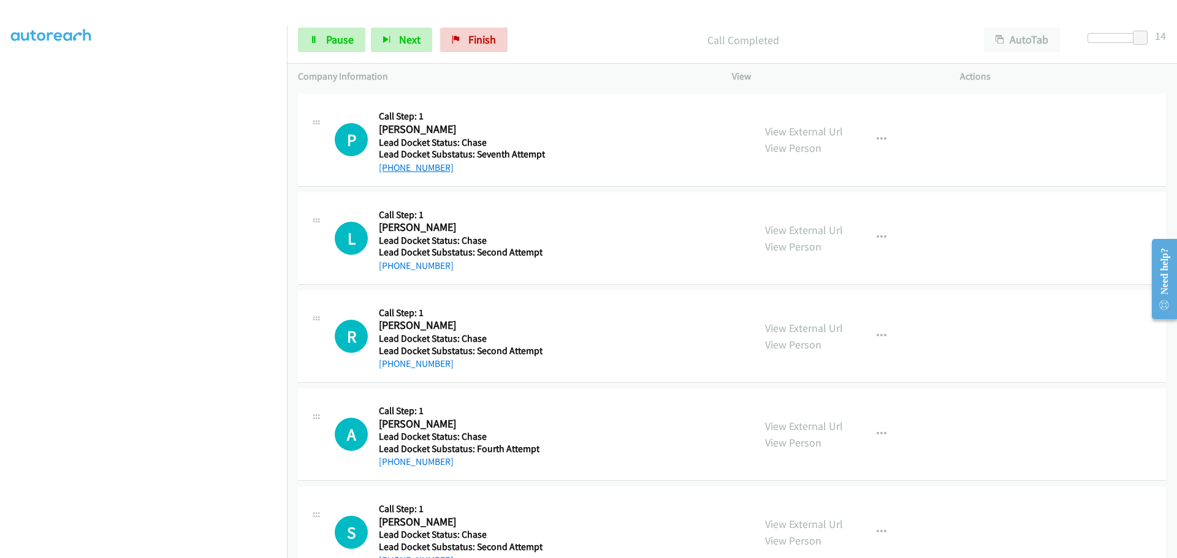
drag, startPoint x: 453, startPoint y: 165, endPoint x: 390, endPoint y: 172, distance: 62.9
click at [390, 172] on div "[PHONE_NUMBER]" at bounding box center [462, 168] width 166 height 15
drag, startPoint x: 480, startPoint y: 263, endPoint x: 389, endPoint y: 271, distance: 91.1
click at [389, 271] on div "[PHONE_NUMBER]" at bounding box center [461, 266] width 164 height 15
drag, startPoint x: 479, startPoint y: 365, endPoint x: 391, endPoint y: 368, distance: 88.3
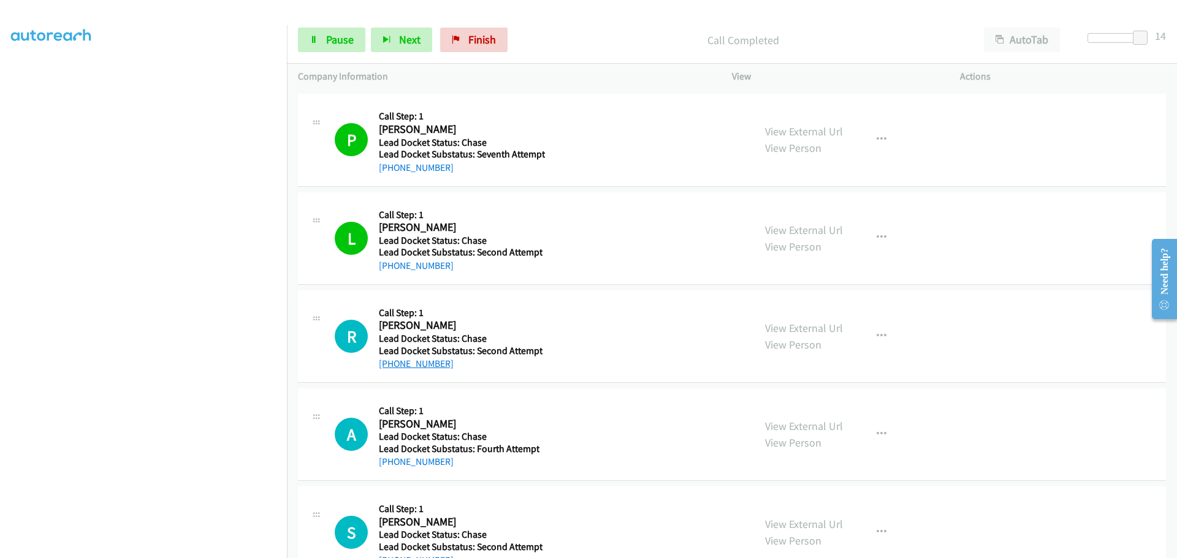
click at [391, 368] on div "[PHONE_NUMBER]" at bounding box center [461, 364] width 164 height 15
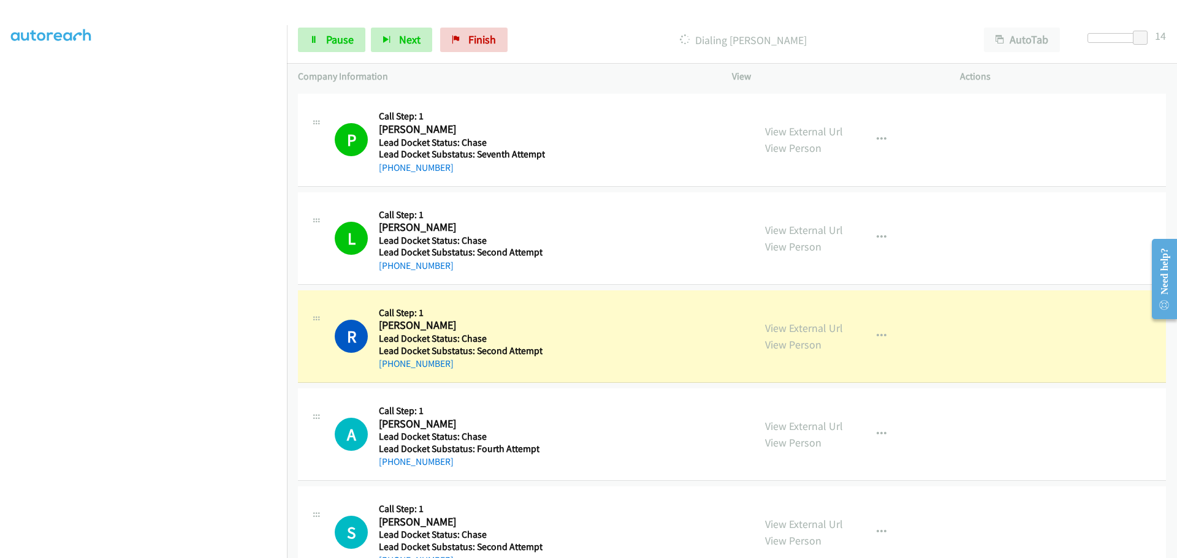
scroll to position [1655, 0]
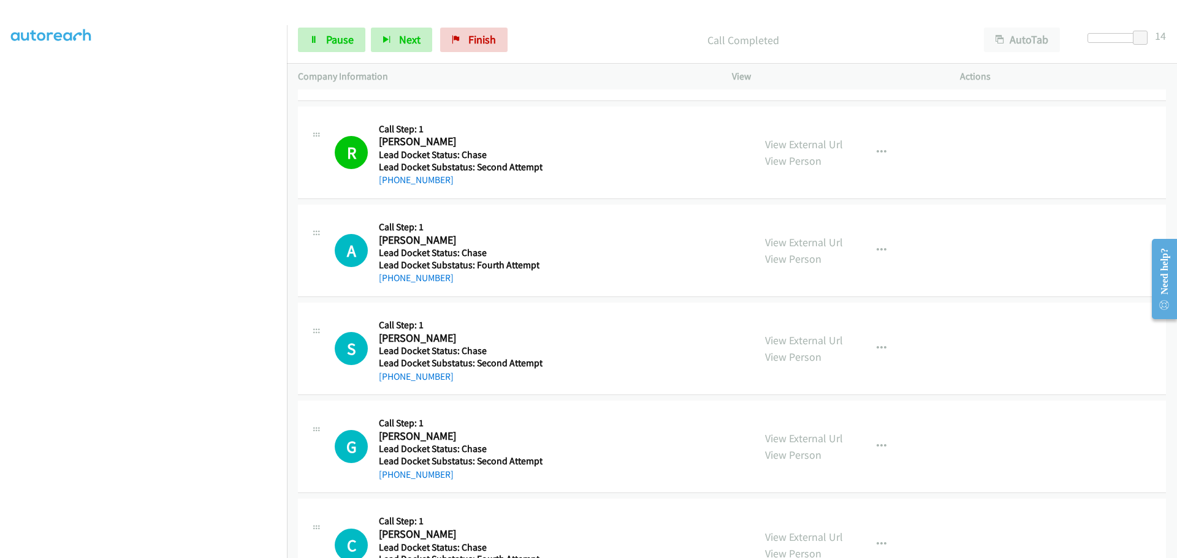
drag, startPoint x: 458, startPoint y: 280, endPoint x: 391, endPoint y: 285, distance: 67.6
click at [391, 285] on div "[PHONE_NUMBER]" at bounding box center [459, 278] width 161 height 15
drag, startPoint x: 463, startPoint y: 382, endPoint x: 392, endPoint y: 383, distance: 71.1
click at [392, 383] on div "[PHONE_NUMBER]" at bounding box center [461, 377] width 164 height 15
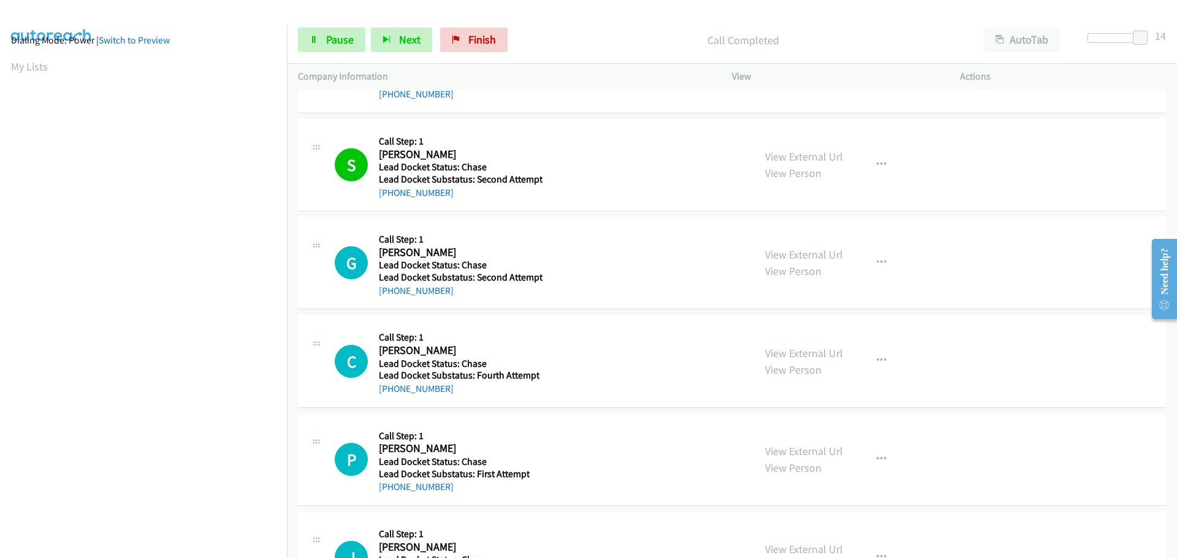
scroll to position [0, 0]
drag, startPoint x: 474, startPoint y: 295, endPoint x: 390, endPoint y: 298, distance: 84.0
click at [390, 298] on div "G Callback Scheduled Call Step: 1 [PERSON_NAME] [GEOGRAPHIC_DATA]/New_York Lead…" at bounding box center [732, 263] width 868 height 93
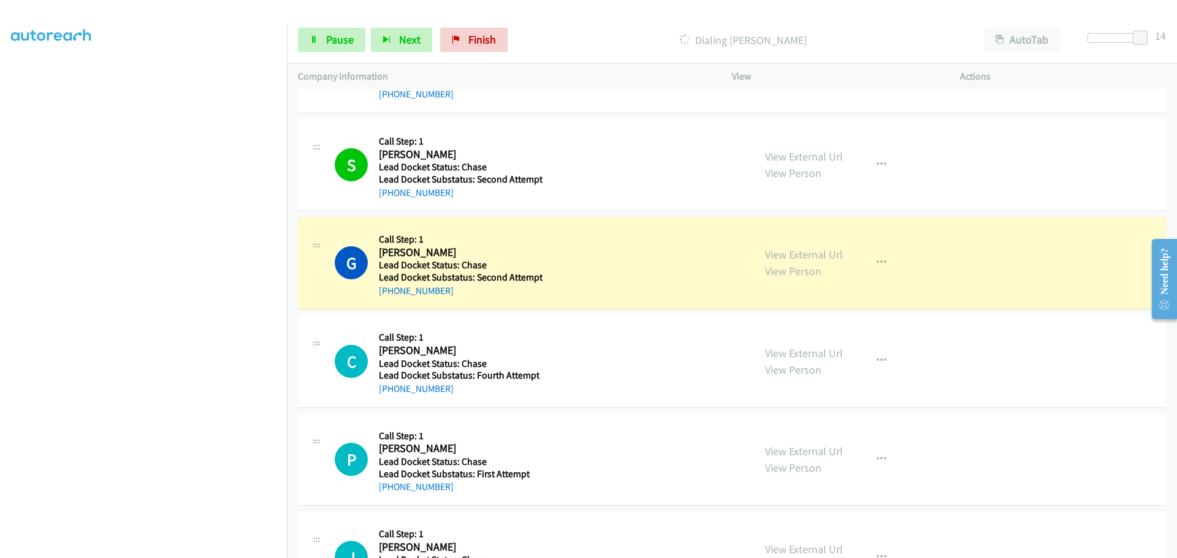
scroll to position [129, 0]
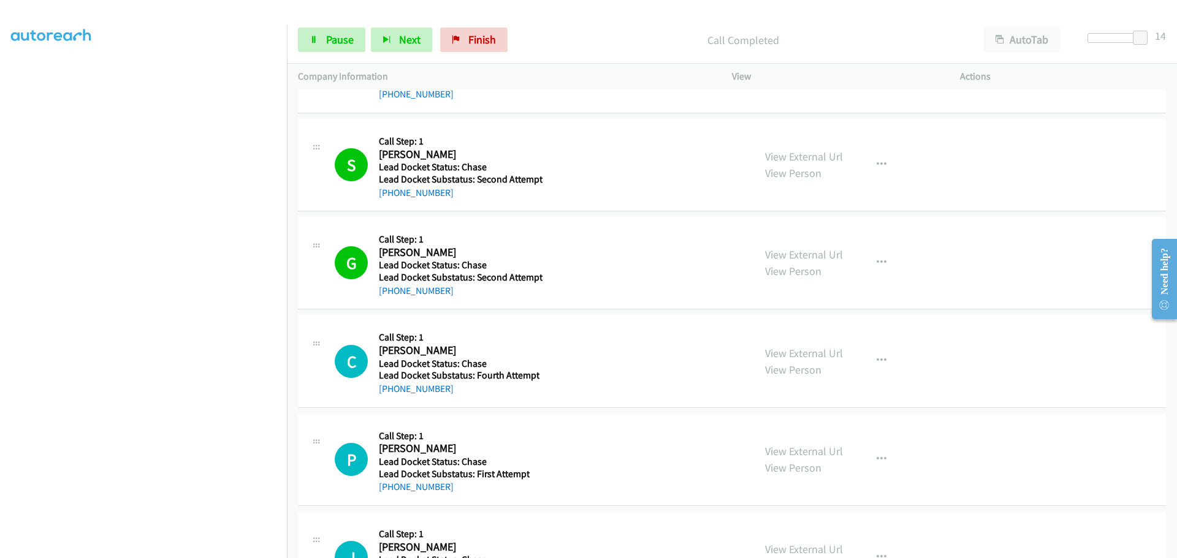
drag, startPoint x: 454, startPoint y: 395, endPoint x: 391, endPoint y: 395, distance: 63.1
click at [391, 395] on div "[PHONE_NUMBER]" at bounding box center [459, 389] width 161 height 15
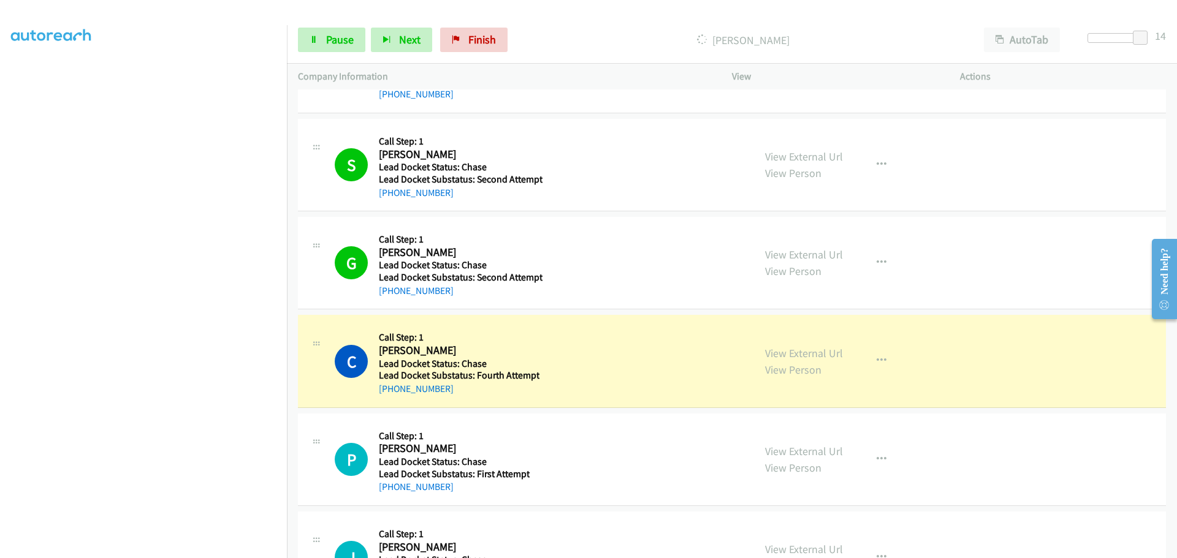
scroll to position [2023, 0]
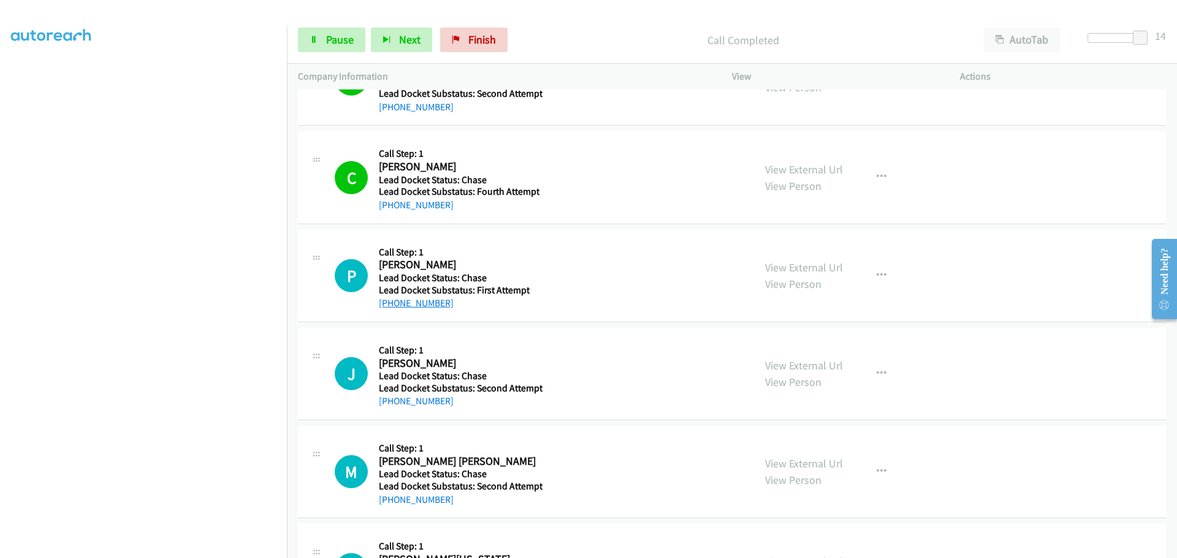
drag, startPoint x: 455, startPoint y: 308, endPoint x: 390, endPoint y: 306, distance: 65.6
click at [390, 306] on div "[PHONE_NUMBER]" at bounding box center [454, 303] width 151 height 15
drag, startPoint x: 468, startPoint y: 405, endPoint x: 393, endPoint y: 398, distance: 75.0
click at [393, 398] on div "[PHONE_NUMBER]" at bounding box center [461, 401] width 164 height 15
click at [454, 399] on div "[PHONE_NUMBER]" at bounding box center [461, 401] width 164 height 15
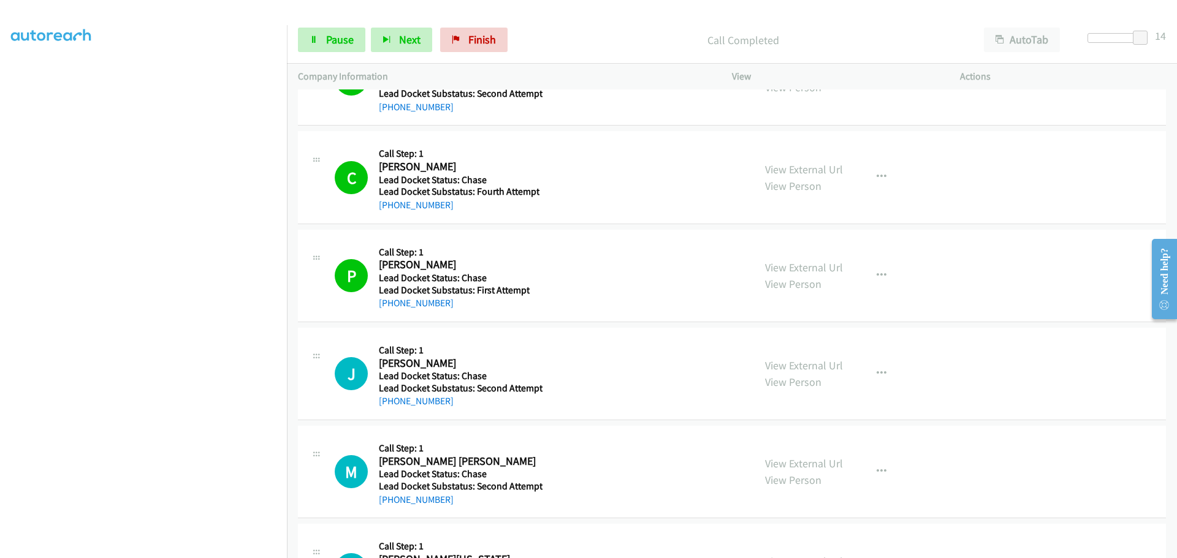
click at [453, 400] on div "[PHONE_NUMBER]" at bounding box center [461, 401] width 164 height 15
click at [458, 397] on div "[PHONE_NUMBER]" at bounding box center [461, 401] width 164 height 15
drag, startPoint x: 453, startPoint y: 400, endPoint x: 391, endPoint y: 403, distance: 62.0
click at [391, 403] on div "[PHONE_NUMBER]" at bounding box center [461, 401] width 164 height 15
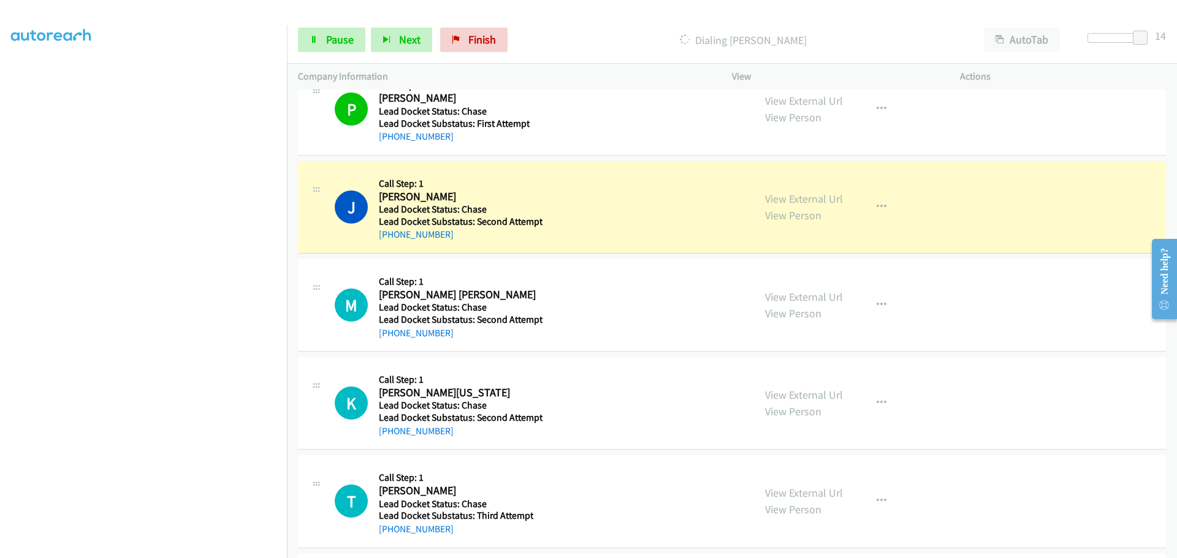
scroll to position [2206, 0]
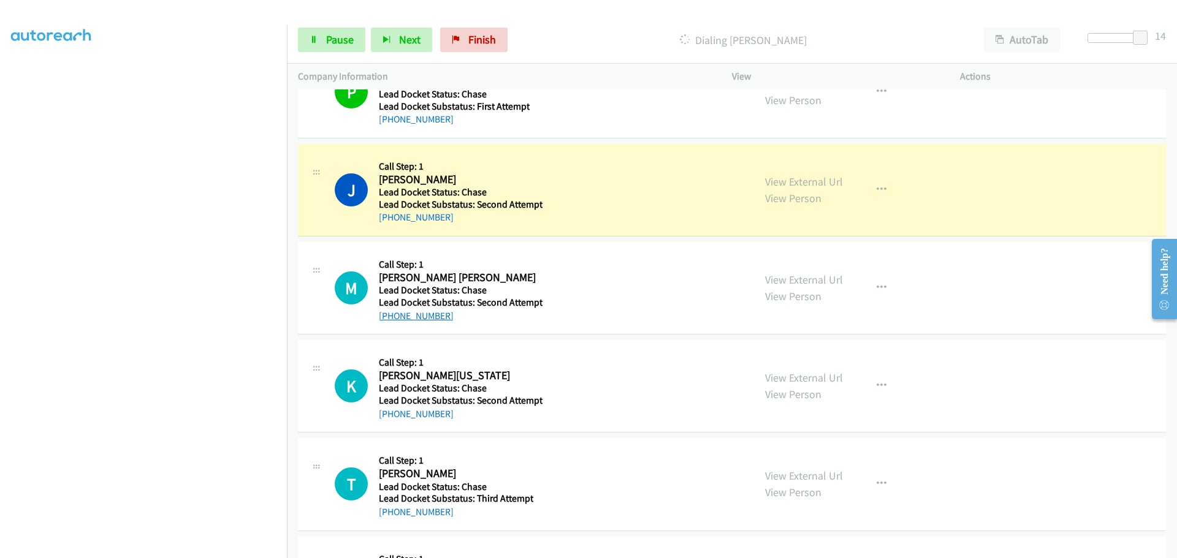
drag, startPoint x: 446, startPoint y: 314, endPoint x: 391, endPoint y: 321, distance: 55.5
click at [391, 321] on div "[PHONE_NUMBER]" at bounding box center [461, 316] width 164 height 15
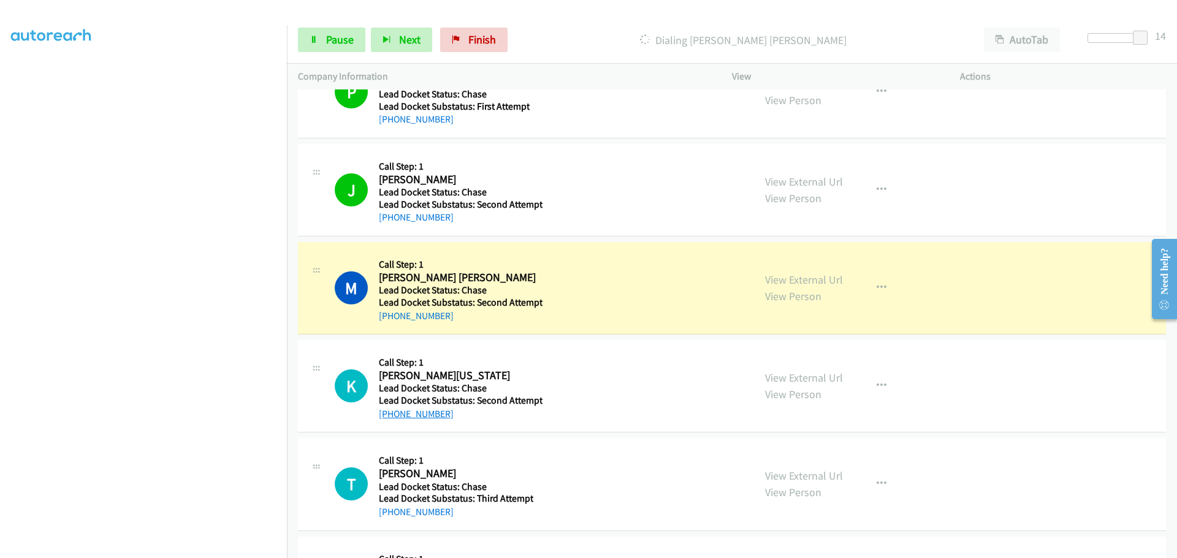
drag, startPoint x: 465, startPoint y: 417, endPoint x: 392, endPoint y: 419, distance: 73.0
click at [392, 419] on div "[PHONE_NUMBER]" at bounding box center [461, 414] width 164 height 15
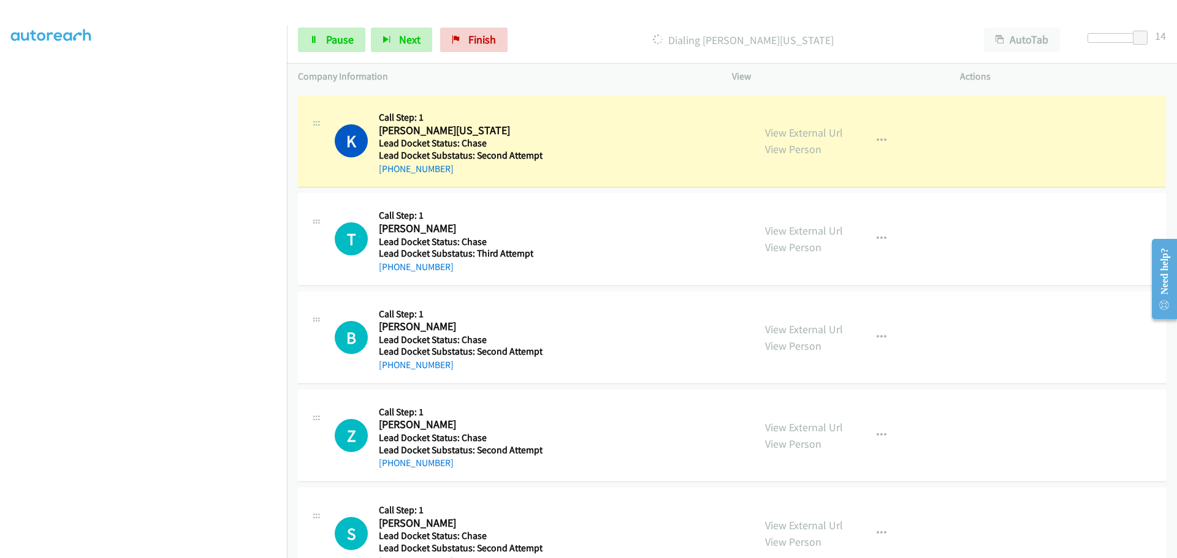
scroll to position [2513, 0]
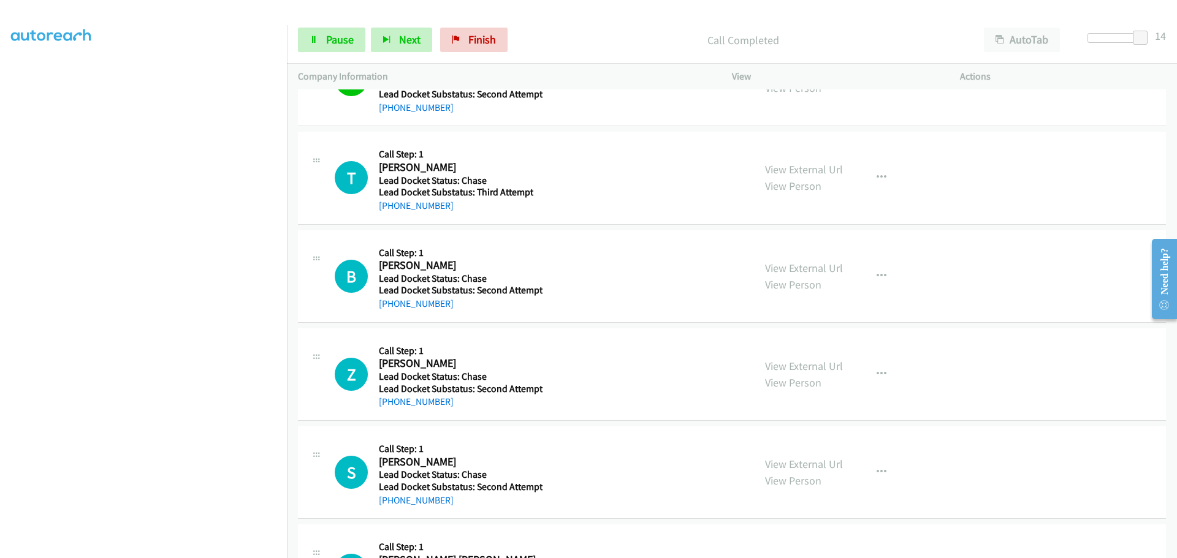
drag, startPoint x: 458, startPoint y: 203, endPoint x: 390, endPoint y: 212, distance: 68.7
click at [390, 212] on div "[PHONE_NUMBER]" at bounding box center [456, 206] width 154 height 15
drag, startPoint x: 462, startPoint y: 308, endPoint x: 392, endPoint y: 306, distance: 69.9
click at [392, 306] on div "[PHONE_NUMBER]" at bounding box center [461, 304] width 164 height 15
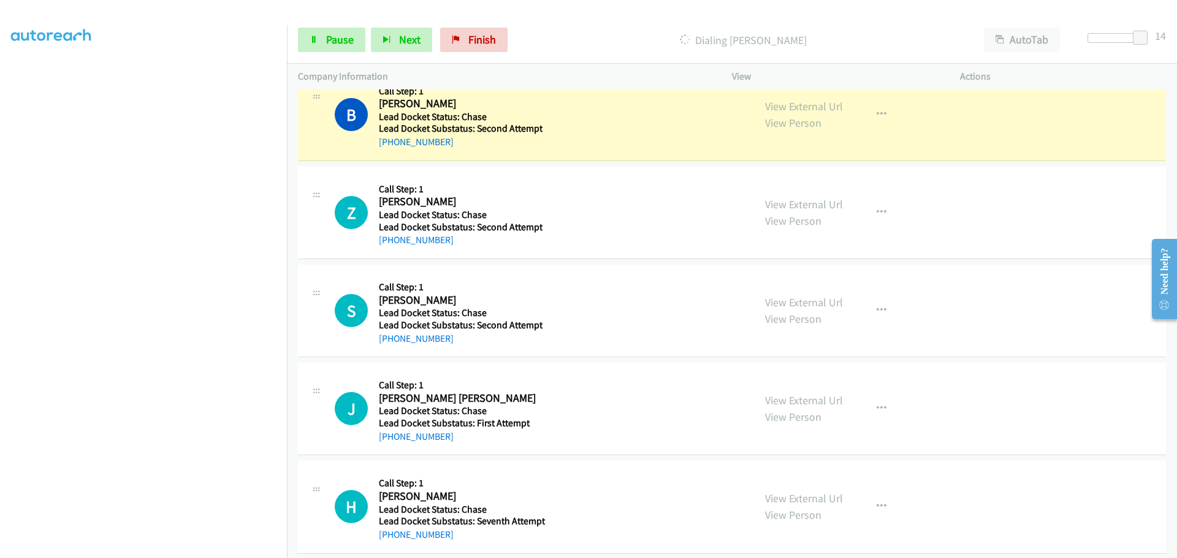
scroll to position [2697, 0]
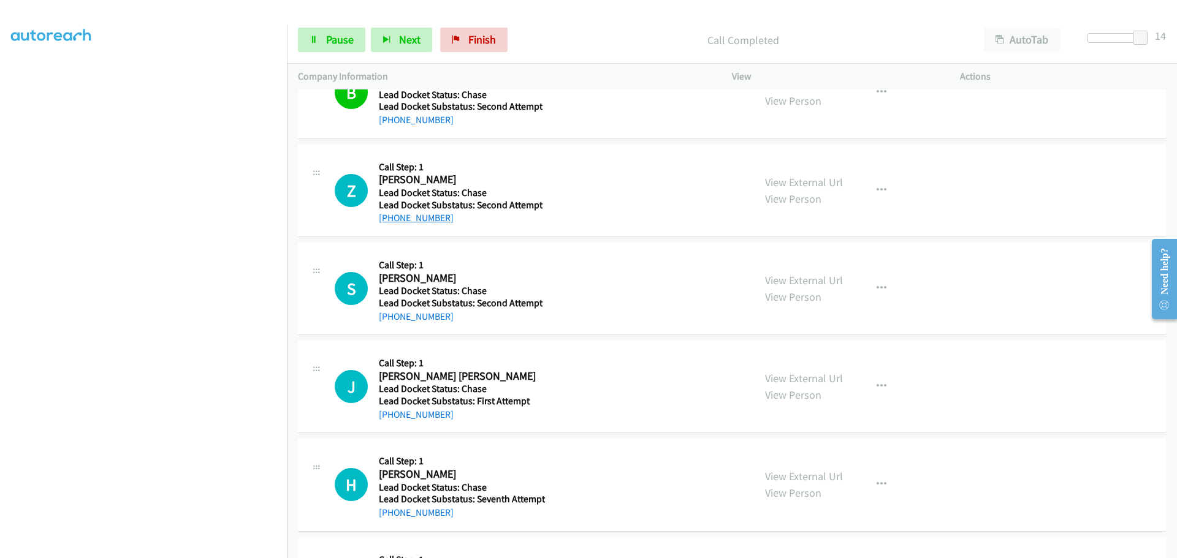
drag, startPoint x: 465, startPoint y: 221, endPoint x: 392, endPoint y: 219, distance: 73.6
click at [392, 219] on div "[PHONE_NUMBER]" at bounding box center [461, 218] width 164 height 15
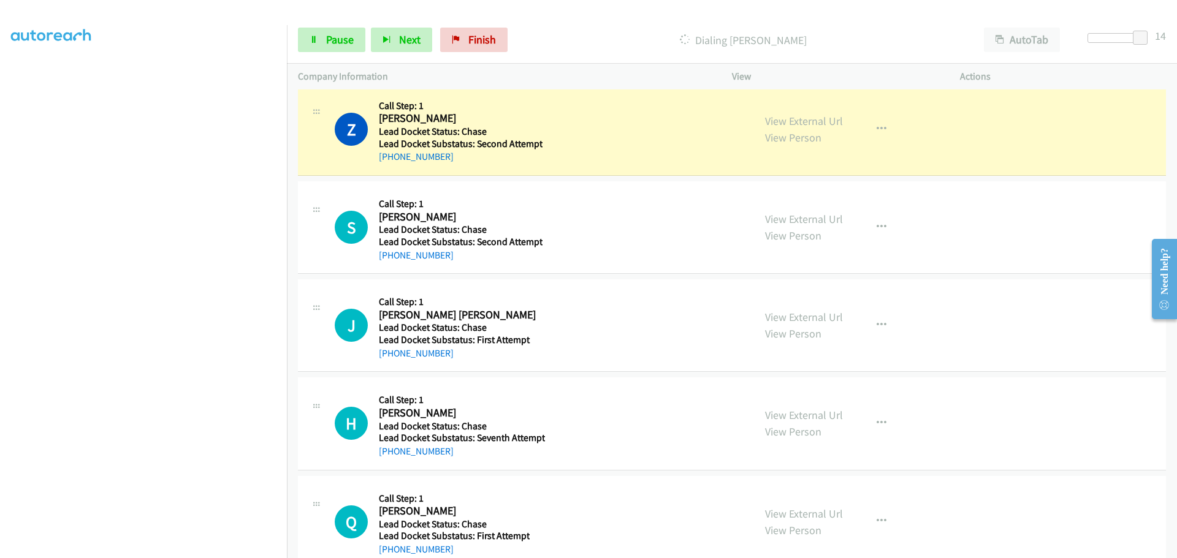
scroll to position [2819, 0]
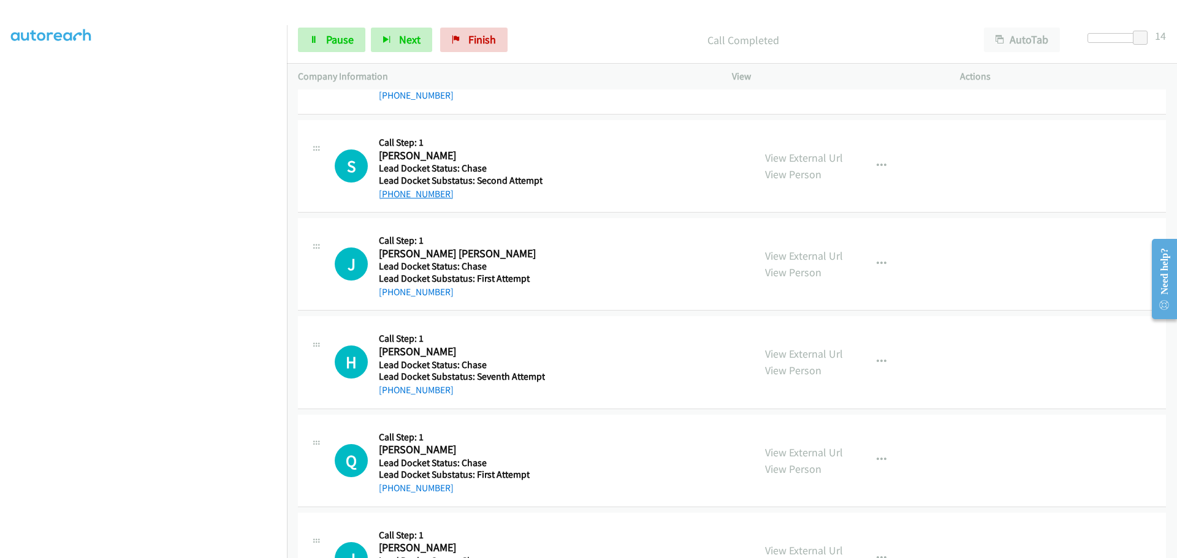
drag, startPoint x: 460, startPoint y: 191, endPoint x: 389, endPoint y: 199, distance: 71.6
click at [389, 199] on div "[PHONE_NUMBER]" at bounding box center [461, 194] width 164 height 15
drag, startPoint x: 463, startPoint y: 295, endPoint x: 390, endPoint y: 293, distance: 72.3
click at [390, 293] on div "[PHONE_NUMBER]" at bounding box center [457, 292] width 157 height 15
drag, startPoint x: 454, startPoint y: 394, endPoint x: 391, endPoint y: 393, distance: 63.1
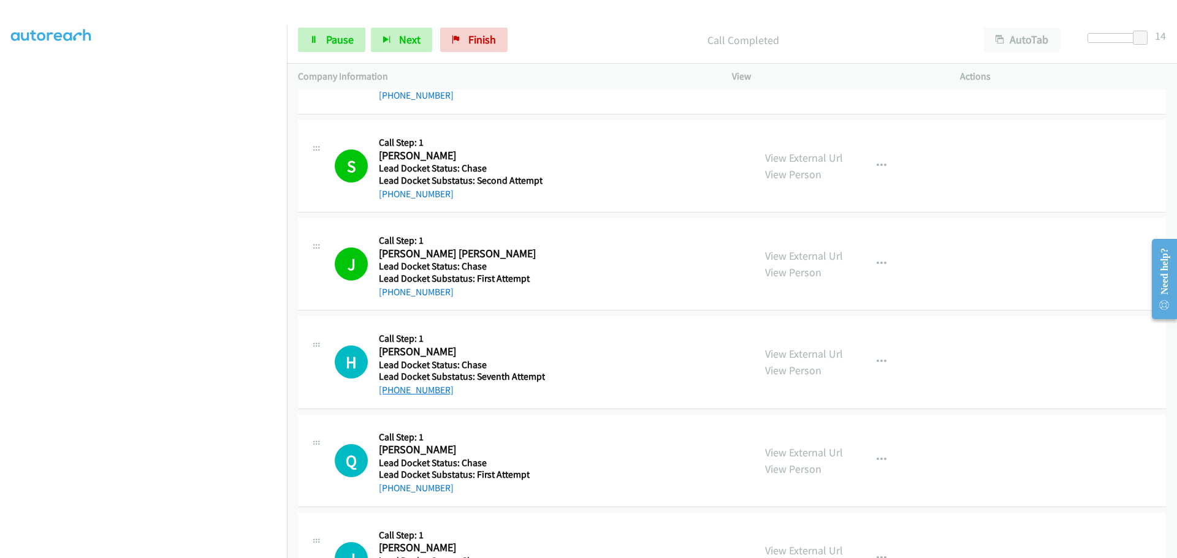
click at [391, 393] on div "[PHONE_NUMBER]" at bounding box center [462, 390] width 166 height 15
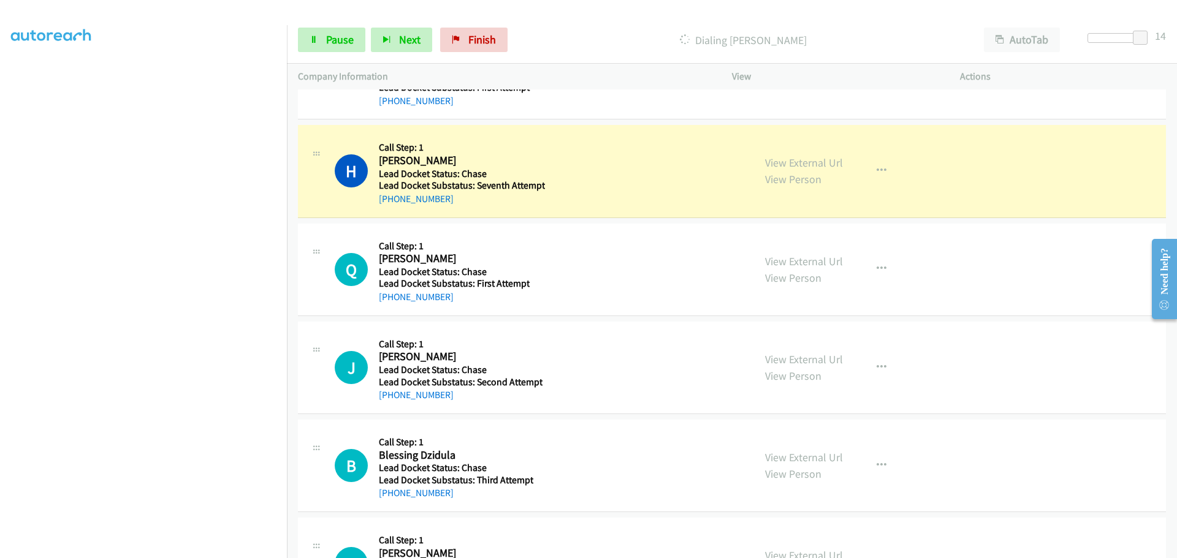
scroll to position [3065, 0]
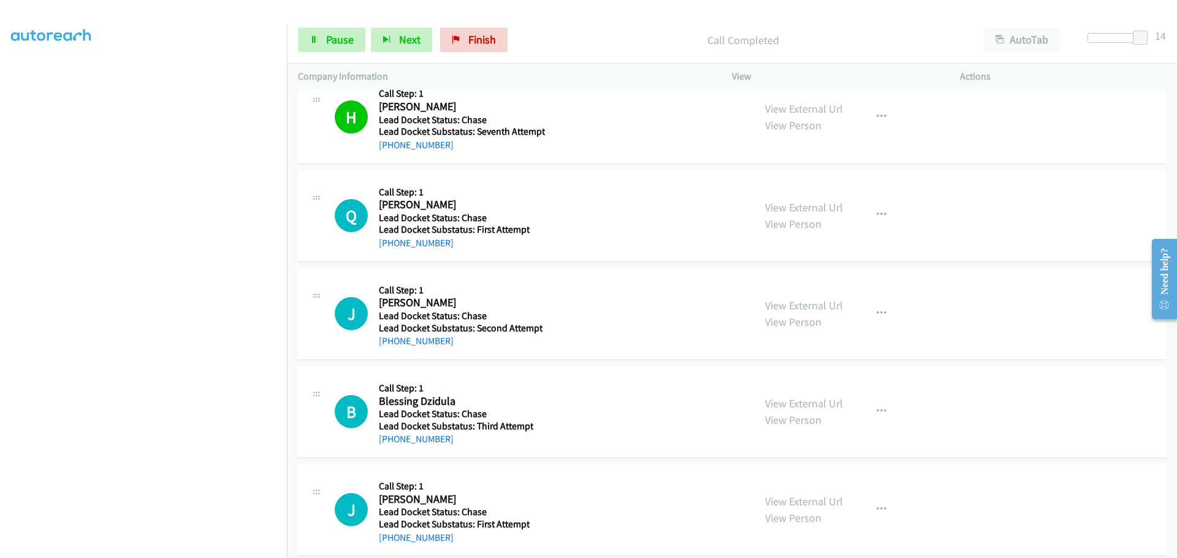
drag, startPoint x: 455, startPoint y: 245, endPoint x: 392, endPoint y: 253, distance: 63.1
click at [392, 253] on div "Q Callback Scheduled Call Step: 1 [PERSON_NAME] America/[GEOGRAPHIC_DATA] Lead …" at bounding box center [732, 216] width 868 height 93
click at [348, 40] on span "Pause" at bounding box center [340, 39] width 28 height 14
drag, startPoint x: 363, startPoint y: 42, endPoint x: 360, endPoint y: 36, distance: 6.9
click at [363, 42] on span "Start Calls" at bounding box center [350, 39] width 48 height 14
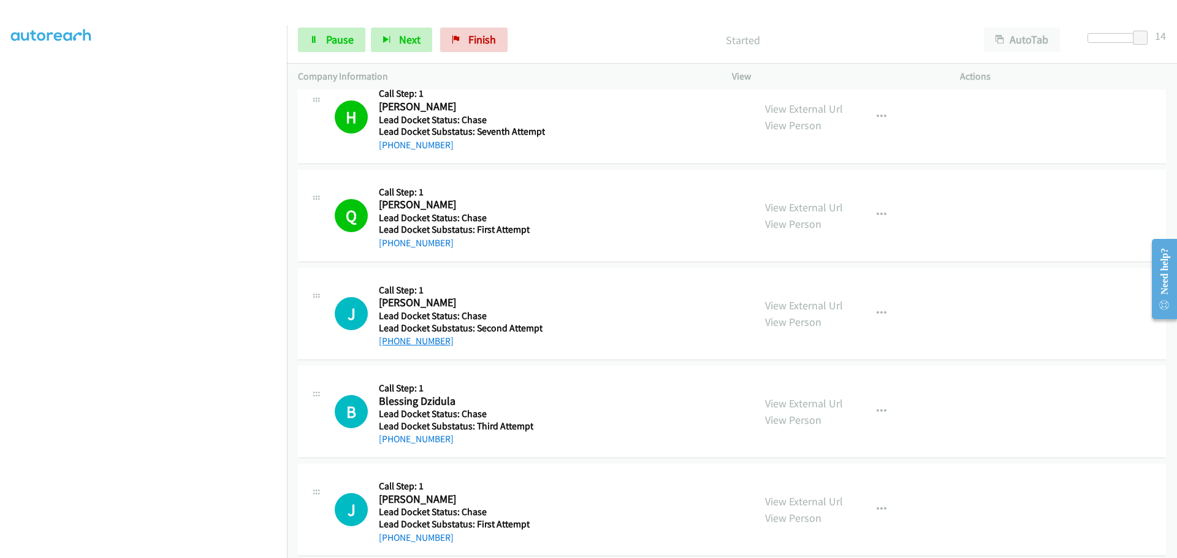
drag, startPoint x: 457, startPoint y: 338, endPoint x: 390, endPoint y: 341, distance: 66.9
click at [391, 341] on div "[PHONE_NUMBER]" at bounding box center [461, 341] width 164 height 15
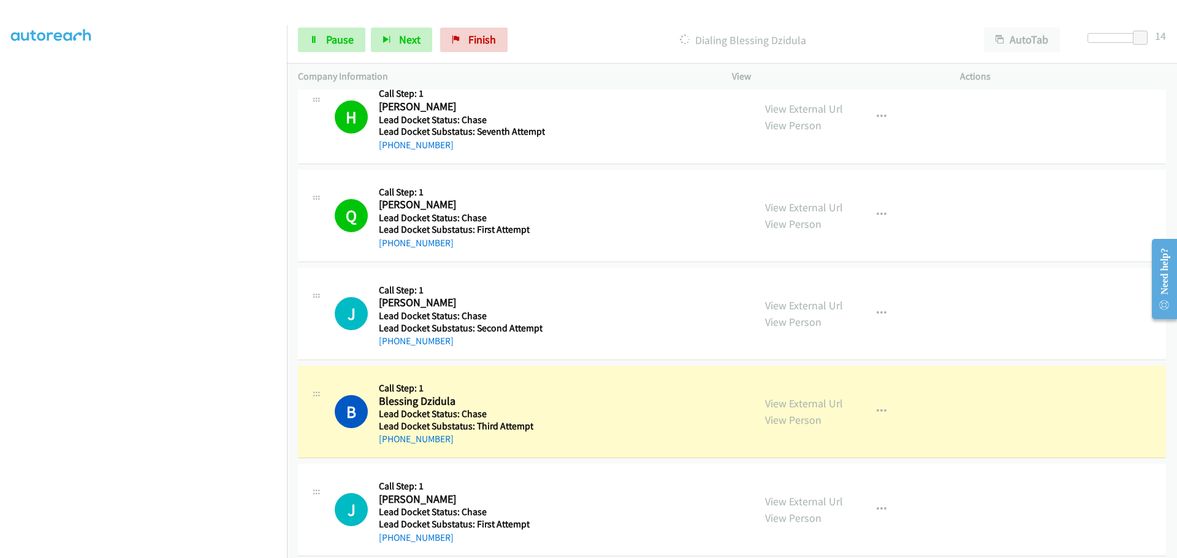
drag, startPoint x: 449, startPoint y: 441, endPoint x: 388, endPoint y: 446, distance: 61.4
click at [388, 446] on div "[PHONE_NUMBER]" at bounding box center [456, 439] width 154 height 15
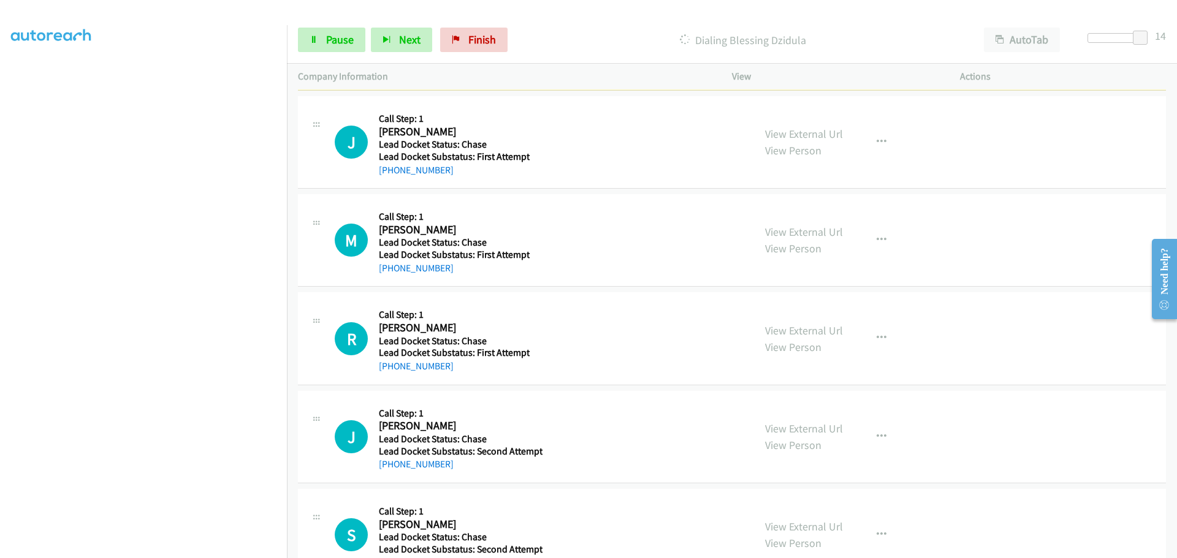
scroll to position [3371, 0]
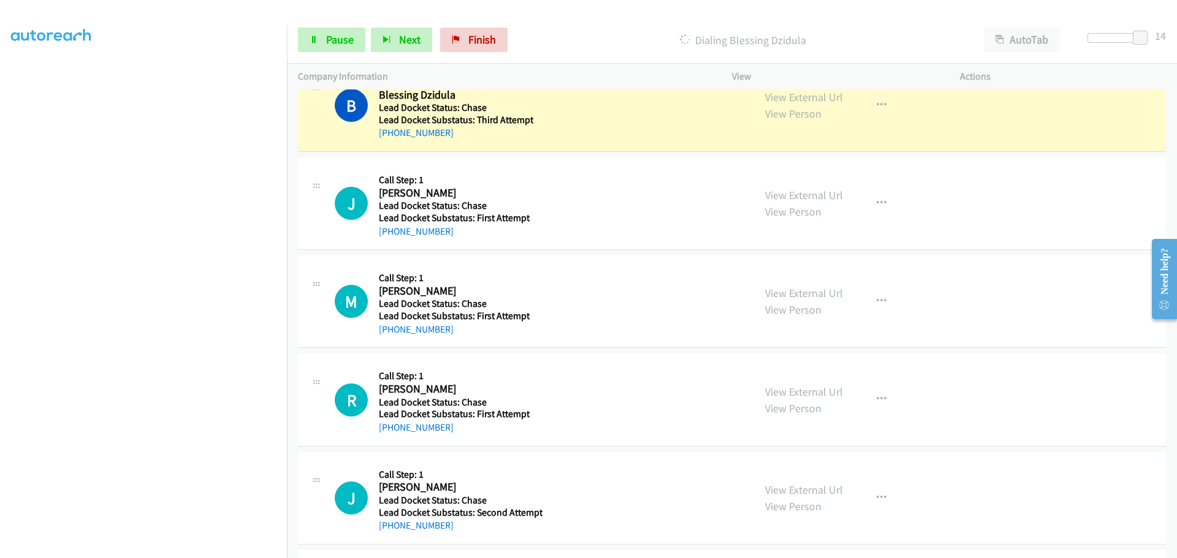
drag, startPoint x: 460, startPoint y: 232, endPoint x: 392, endPoint y: 240, distance: 68.6
click at [392, 240] on div "J Callback Scheduled Call Step: 1 [PERSON_NAME] America/New_York Lead Docket St…" at bounding box center [732, 204] width 868 height 93
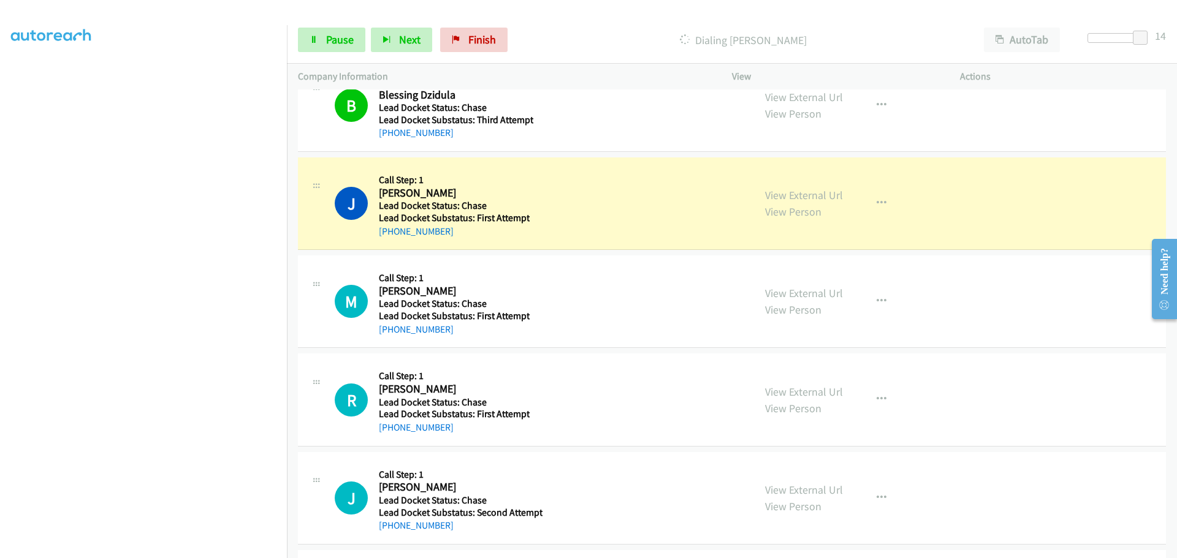
scroll to position [3432, 0]
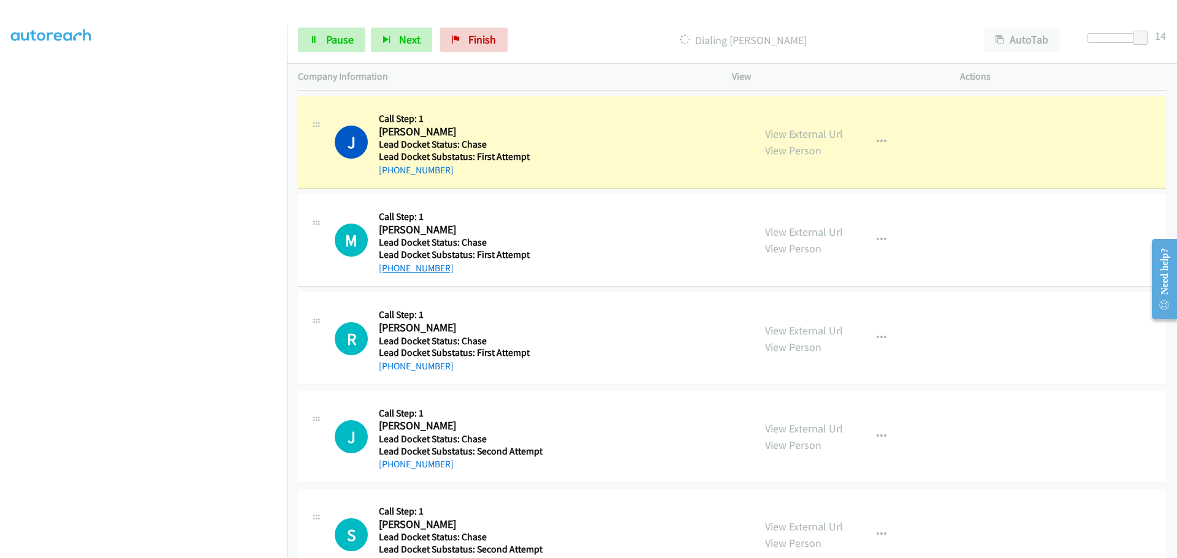
drag, startPoint x: 462, startPoint y: 267, endPoint x: 389, endPoint y: 273, distance: 72.6
click at [389, 273] on div "[PHONE_NUMBER]" at bounding box center [454, 268] width 151 height 15
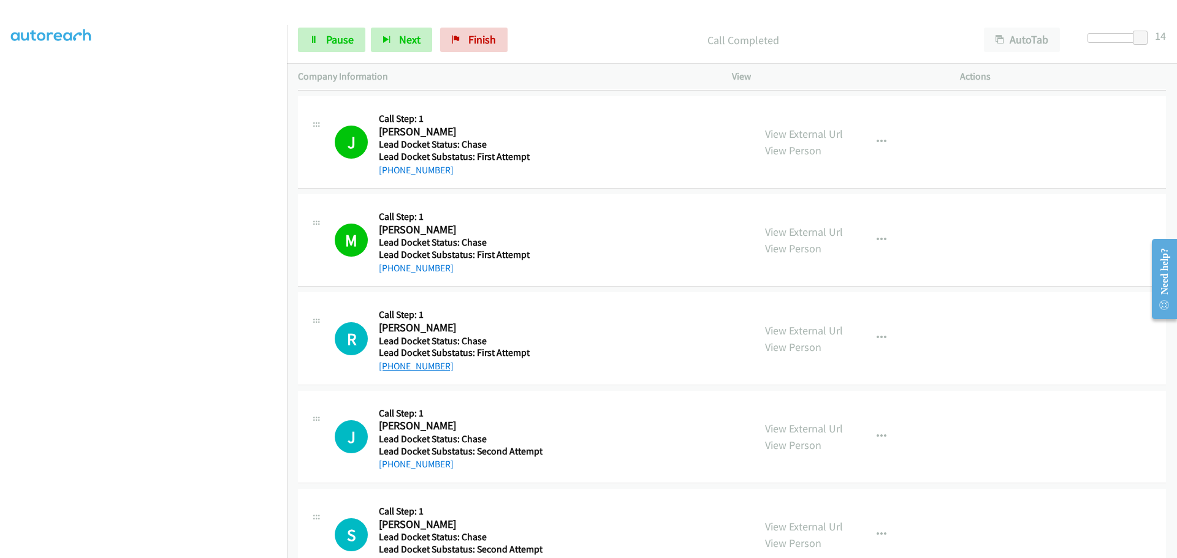
drag, startPoint x: 473, startPoint y: 371, endPoint x: 391, endPoint y: 370, distance: 81.5
click at [391, 370] on div "[PHONE_NUMBER]" at bounding box center [454, 366] width 151 height 15
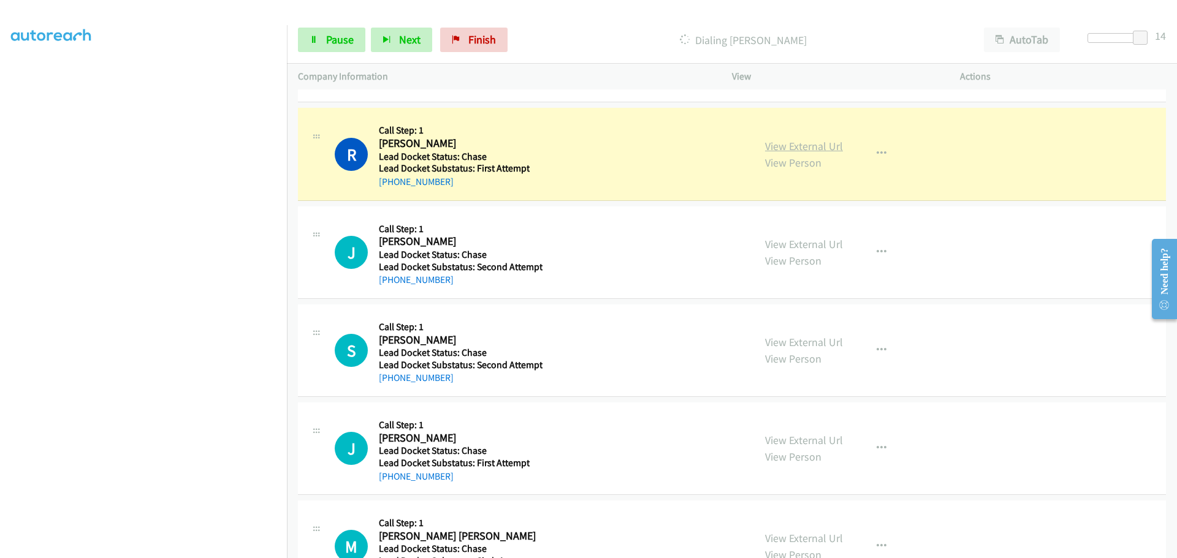
scroll to position [3677, 0]
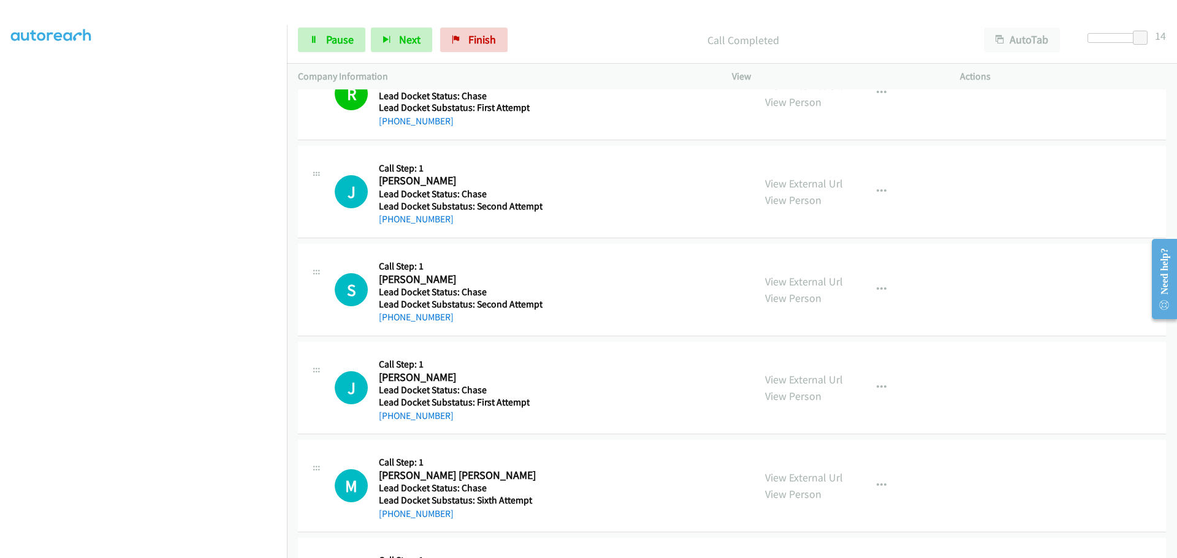
drag, startPoint x: 462, startPoint y: 213, endPoint x: 392, endPoint y: 226, distance: 70.4
click at [392, 226] on div "[PHONE_NUMBER]" at bounding box center [461, 219] width 164 height 15
drag, startPoint x: 458, startPoint y: 319, endPoint x: 390, endPoint y: 322, distance: 67.5
click at [390, 322] on div "[PHONE_NUMBER]" at bounding box center [461, 317] width 164 height 15
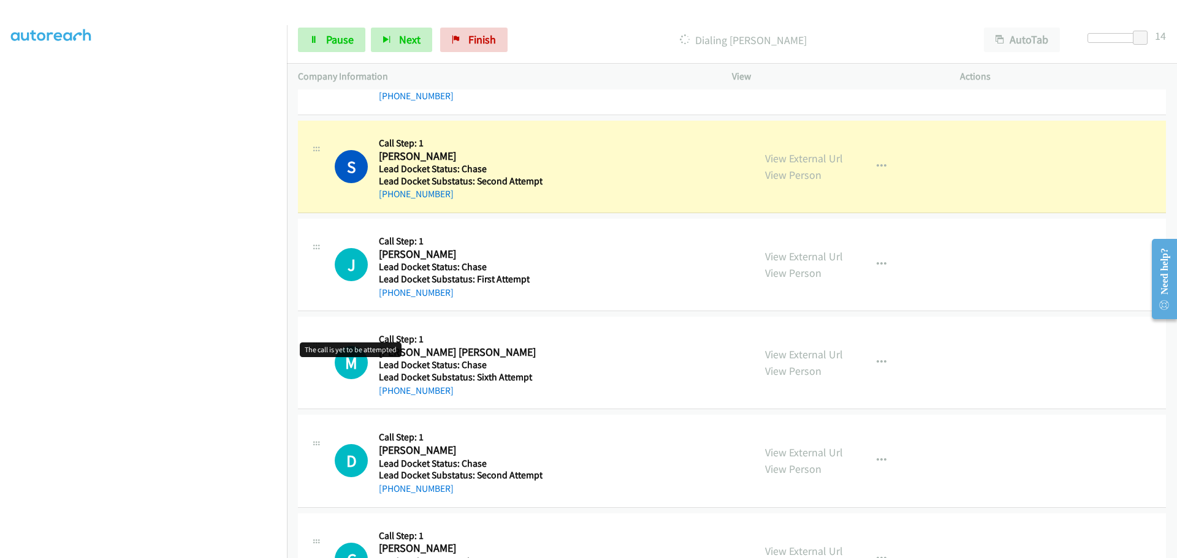
scroll to position [3861, 0]
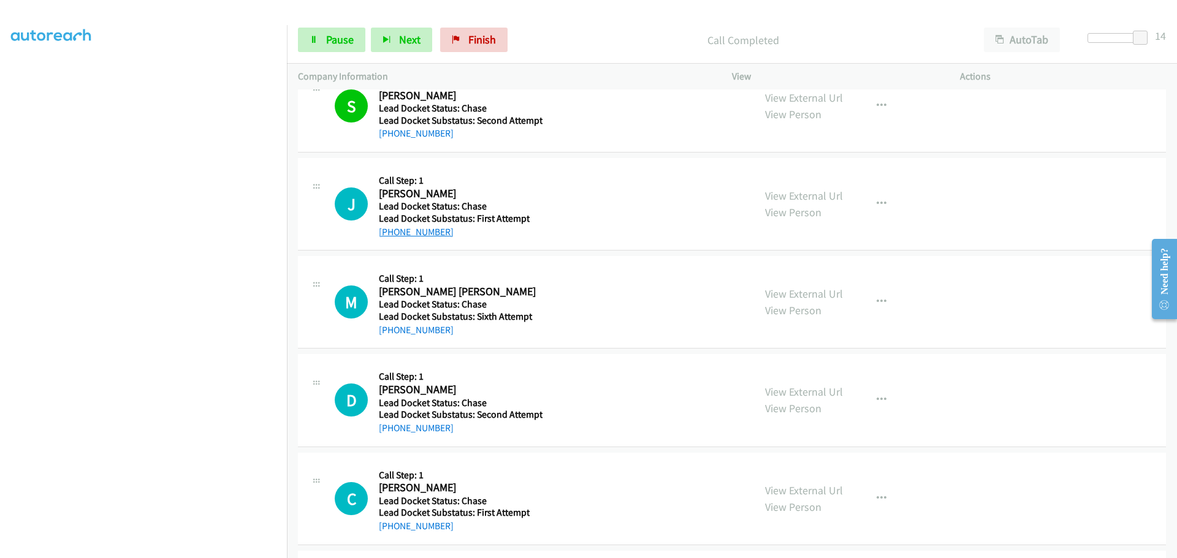
drag, startPoint x: 461, startPoint y: 235, endPoint x: 390, endPoint y: 235, distance: 70.5
click at [390, 235] on div "[PHONE_NUMBER]" at bounding box center [454, 232] width 151 height 15
drag, startPoint x: 445, startPoint y: 331, endPoint x: 392, endPoint y: 333, distance: 53.4
click at [392, 333] on div "[PHONE_NUMBER]" at bounding box center [457, 330] width 157 height 15
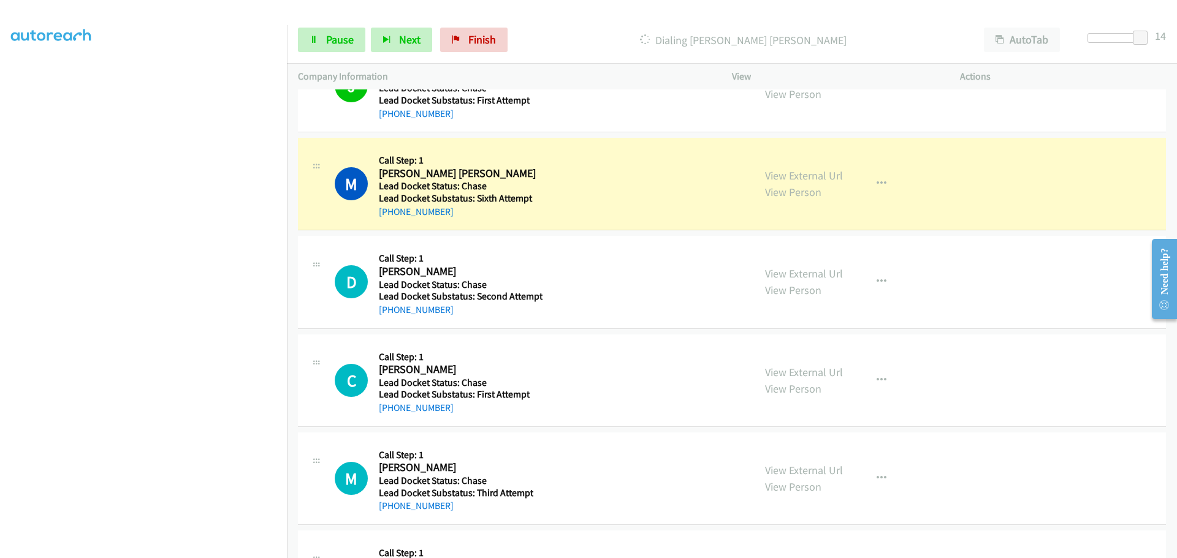
scroll to position [3984, 0]
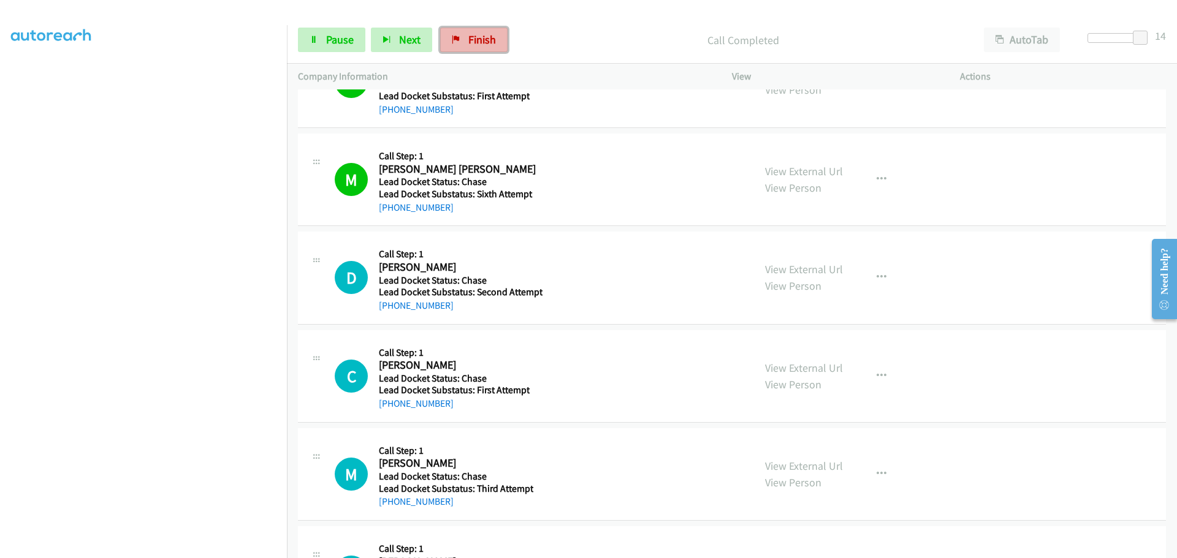
click at [464, 38] on link "Finish" at bounding box center [473, 40] width 67 height 25
